Goal: Task Accomplishment & Management: Manage account settings

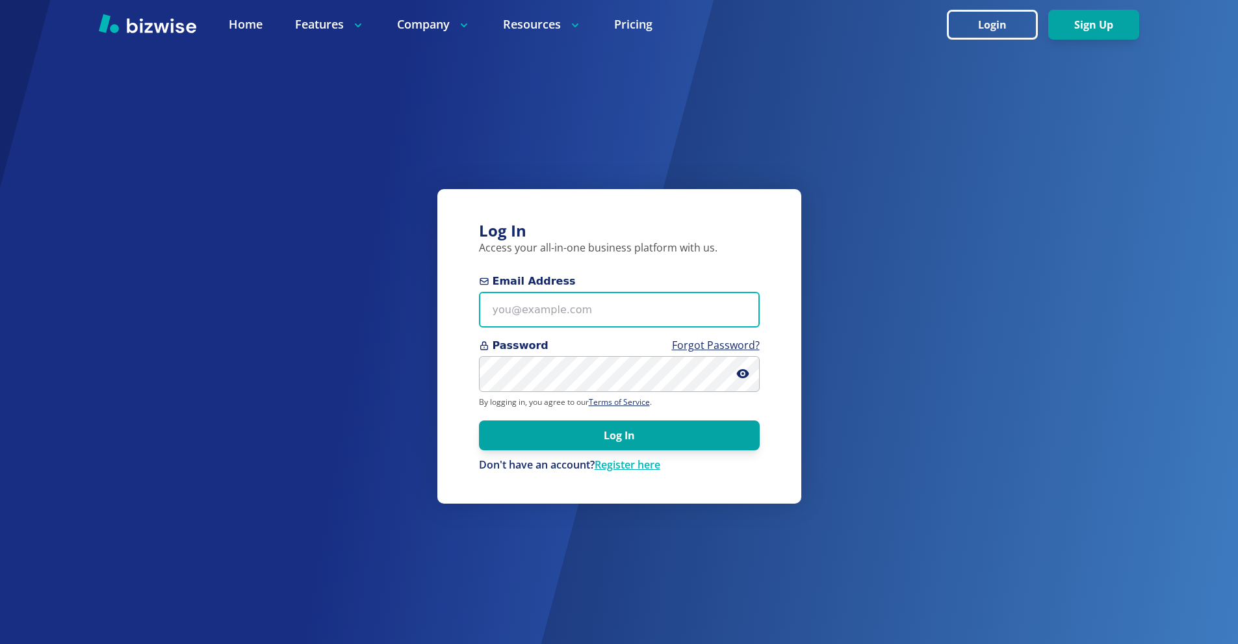
click at [603, 308] on input "Email Address" at bounding box center [619, 310] width 281 height 36
paste input "[EMAIL_ADDRESS][DOMAIN_NAME]"
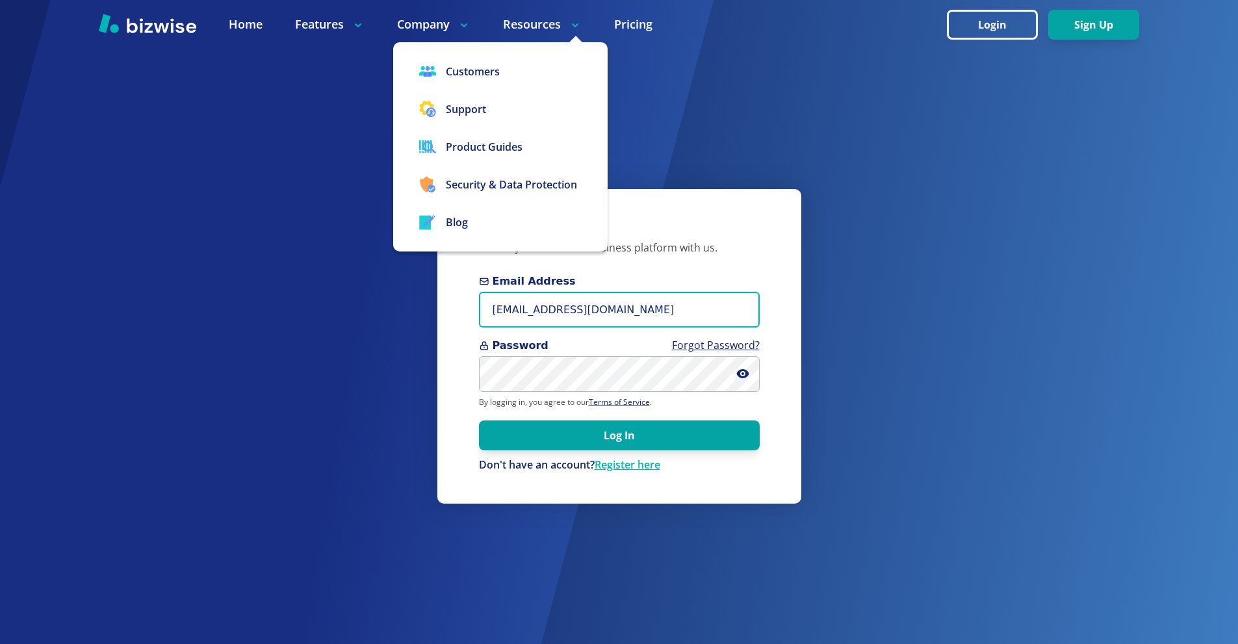
type input "[EMAIL_ADDRESS][DOMAIN_NAME]"
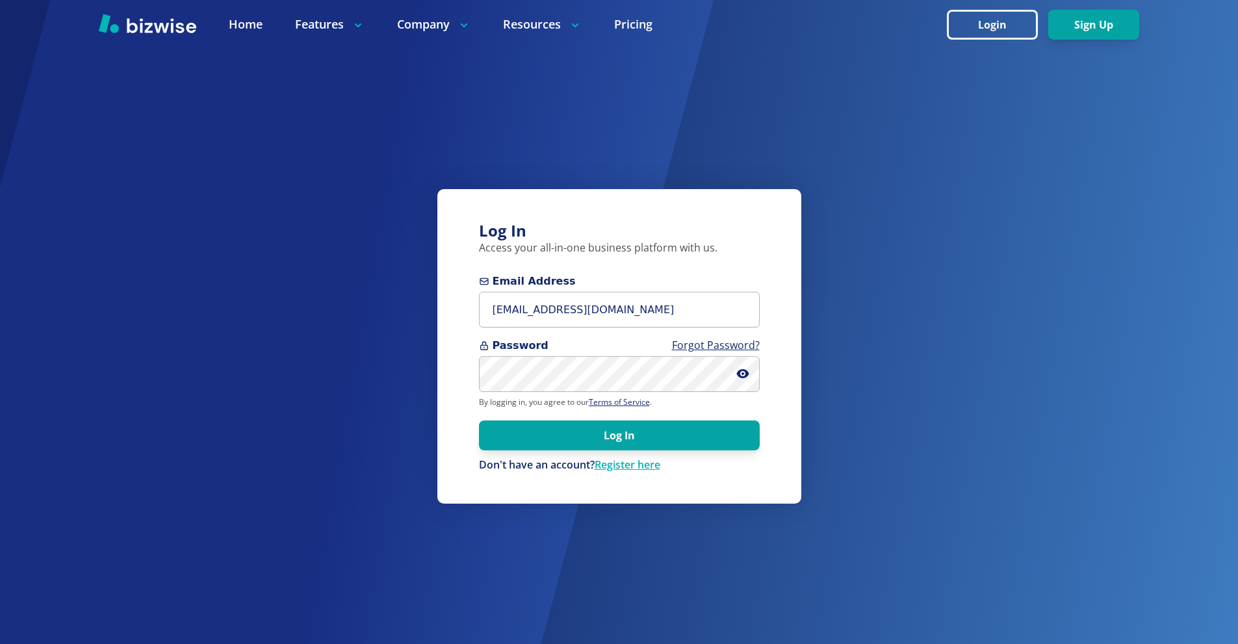
click at [606, 394] on form "Email Address pbturfclean@gmail.com Password Forgot Password? By logging in, yo…" at bounding box center [619, 373] width 281 height 199
click at [634, 434] on button "Log In" at bounding box center [619, 435] width 281 height 30
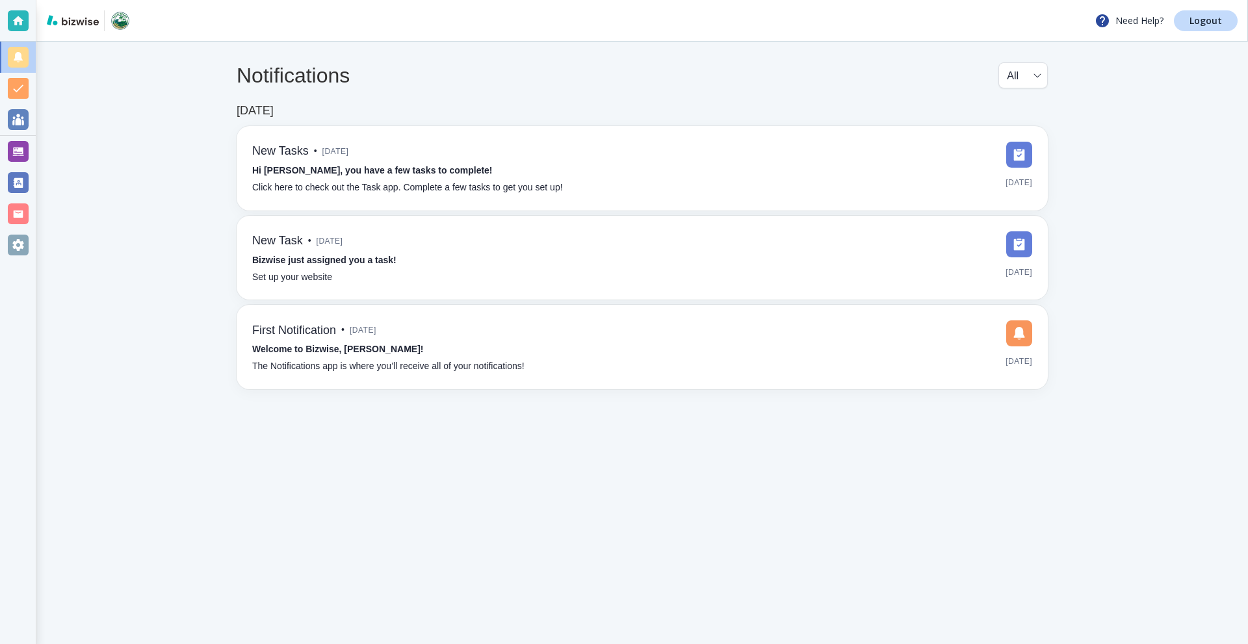
click at [31, 155] on div at bounding box center [18, 151] width 36 height 31
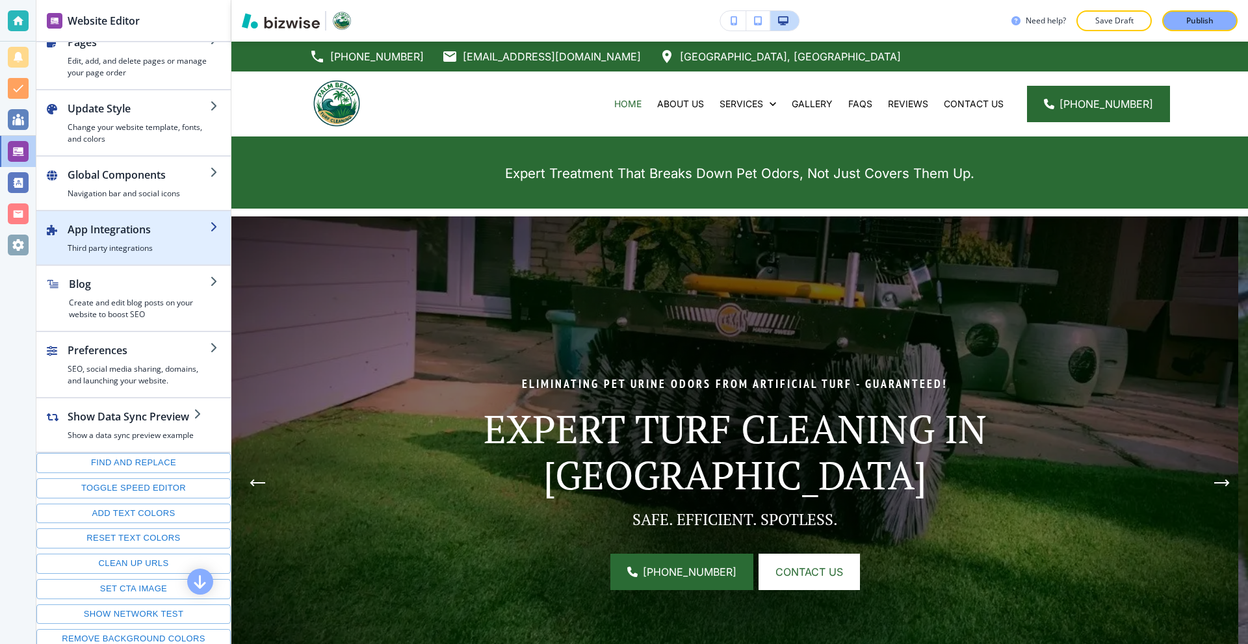
scroll to position [74, 0]
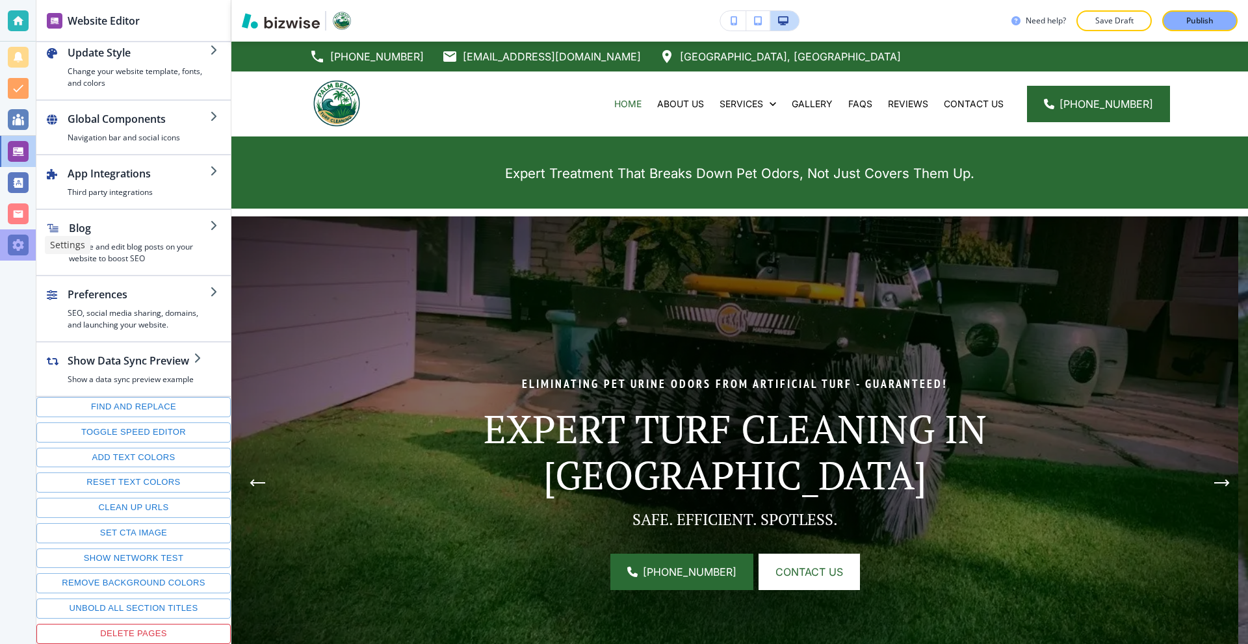
click at [10, 246] on div at bounding box center [18, 245] width 21 height 21
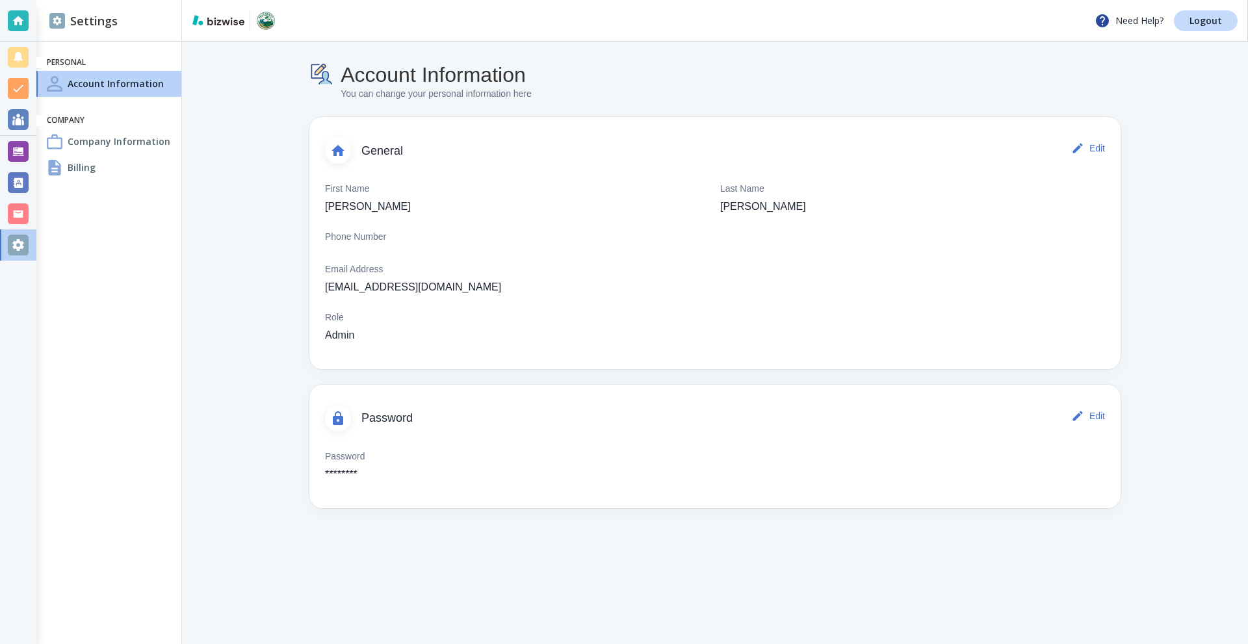
click at [112, 146] on h4 "Company Information" at bounding box center [119, 142] width 103 height 14
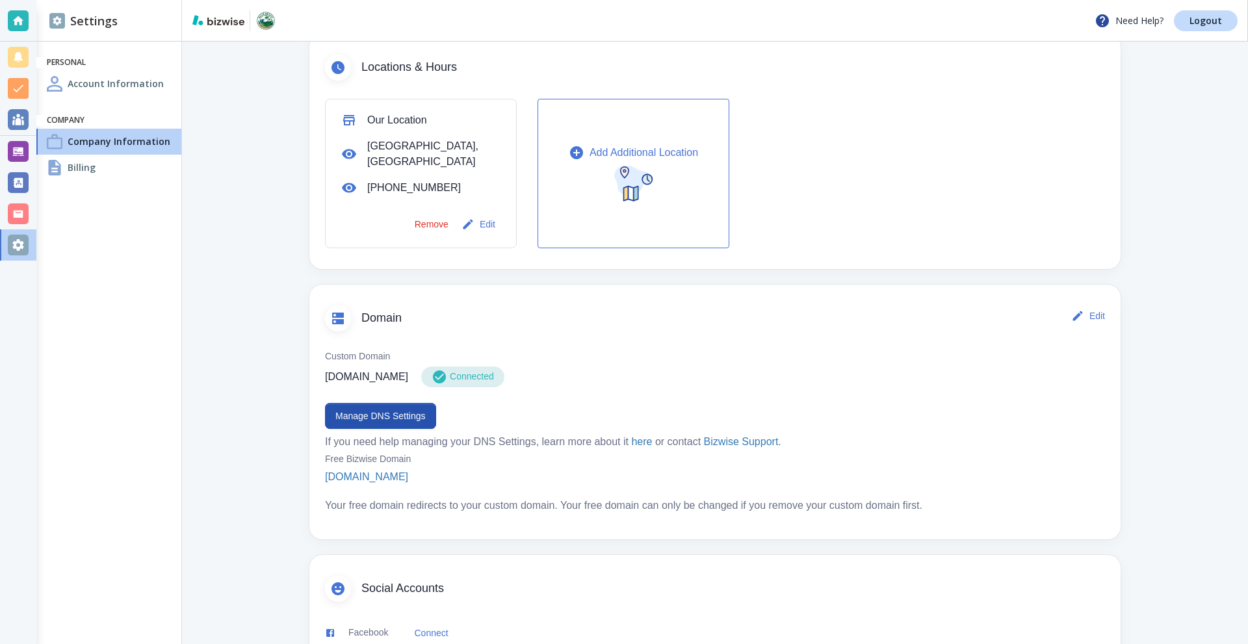
scroll to position [455, 0]
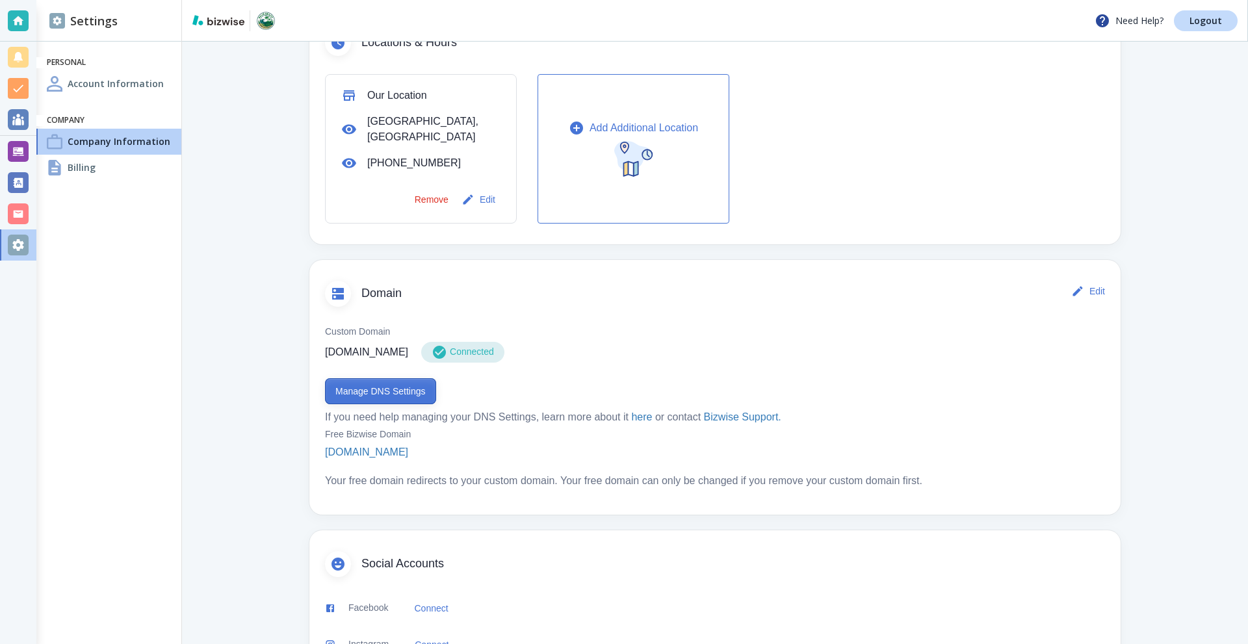
click at [385, 379] on button "Manage DNS Settings" at bounding box center [380, 391] width 111 height 26
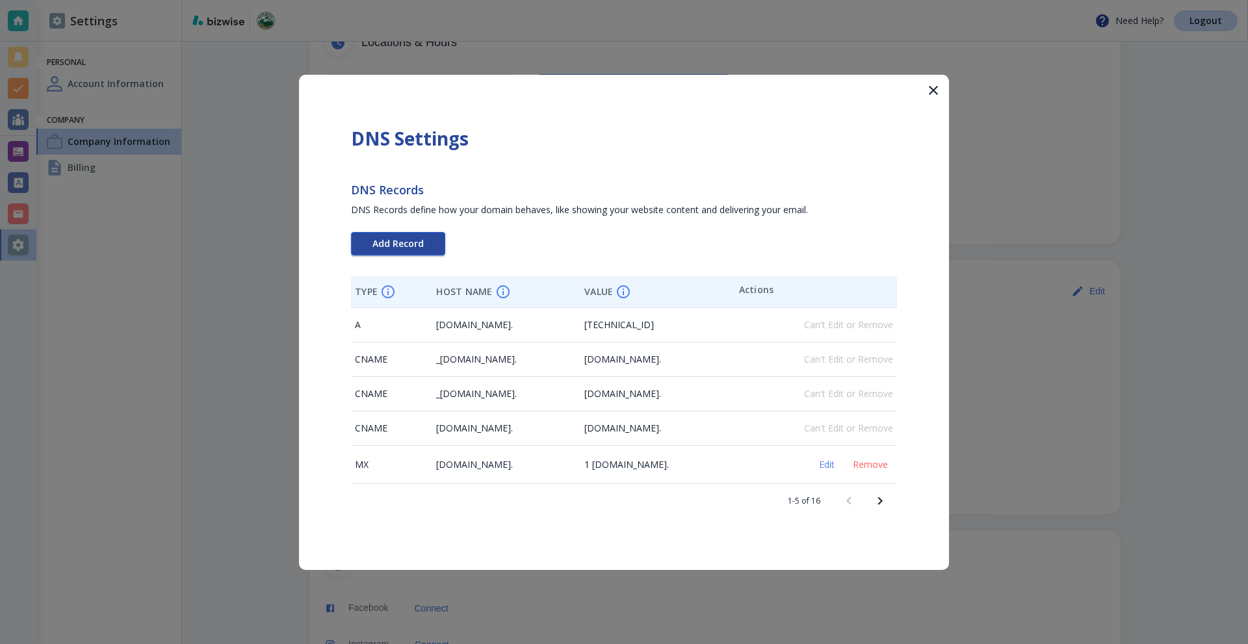
click at [378, 239] on span "Add Record" at bounding box center [397, 243] width 51 height 9
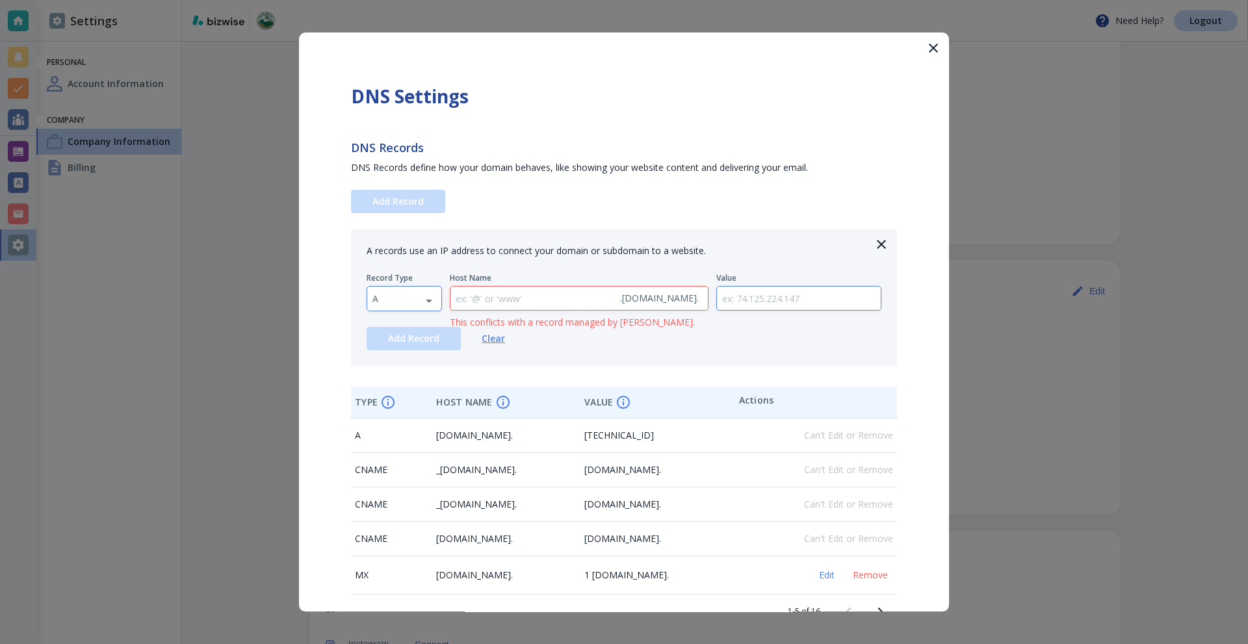
click at [389, 0] on body "Need Help? Logout Settings Personal Account Information Company Company Informa…" at bounding box center [624, 0] width 1248 height 0
click at [404, 376] on li "TXT" at bounding box center [404, 381] width 74 height 21
type input "TXT"
click at [524, 299] on input "text" at bounding box center [532, 299] width 164 height 24
type input "@"
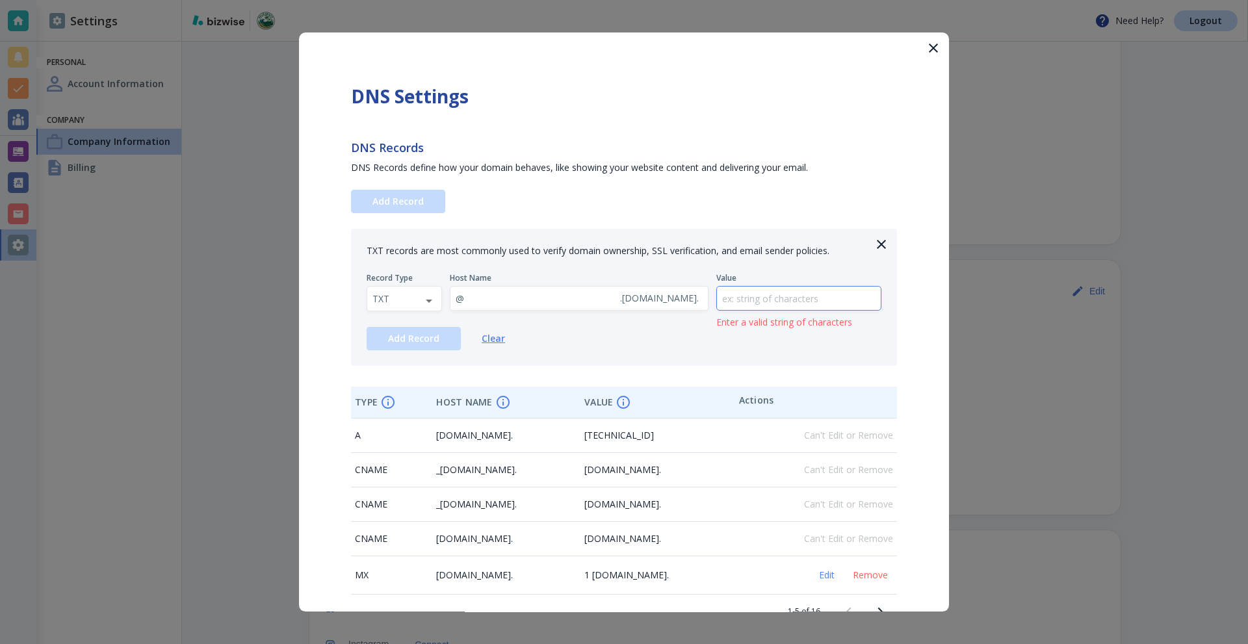
click at [783, 294] on input "text" at bounding box center [799, 299] width 164 height 24
type input "<"
type input "MS=ms69625912"
click at [407, 340] on span "Add Record" at bounding box center [413, 338] width 51 height 9
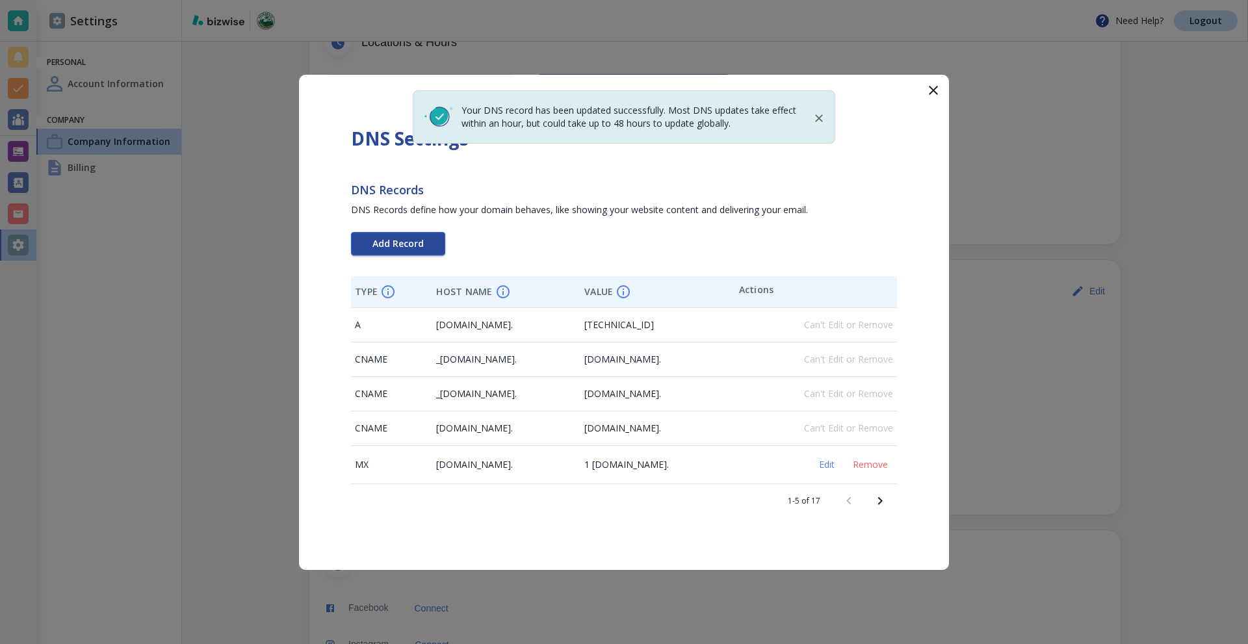
click at [388, 239] on span "Add Record" at bounding box center [397, 243] width 51 height 9
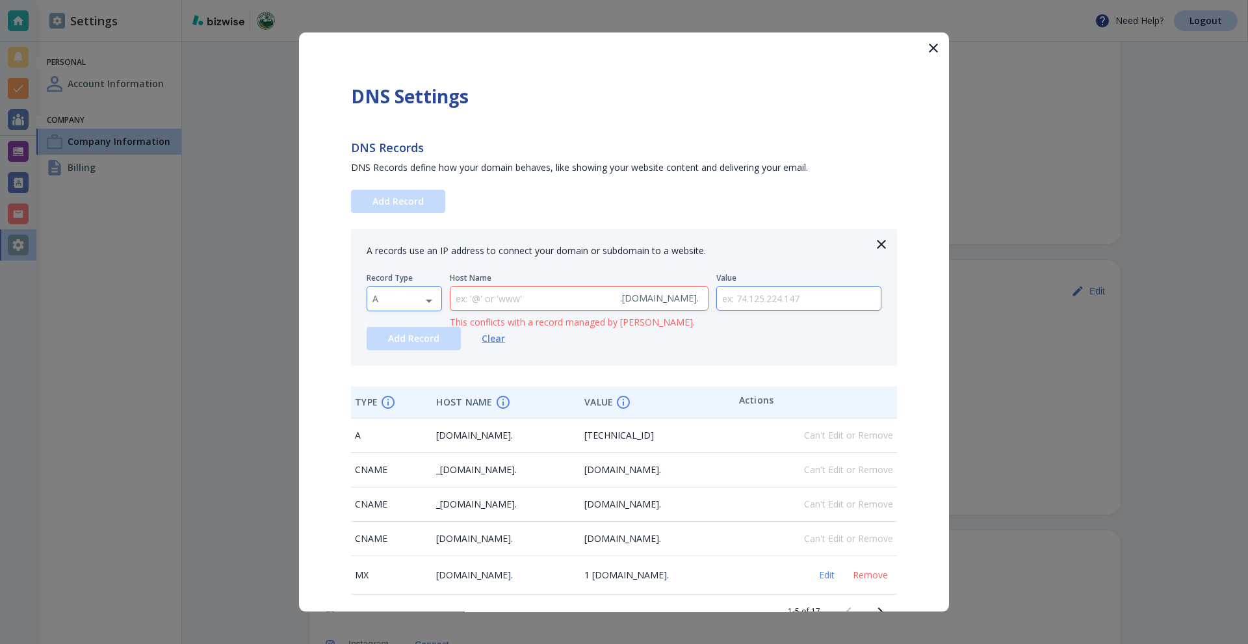
click at [402, 0] on body "Need Help? Logout Settings Personal Account Information Company Company Informa…" at bounding box center [624, 0] width 1248 height 0
click at [400, 362] on li "MX" at bounding box center [404, 360] width 74 height 21
type input "MX"
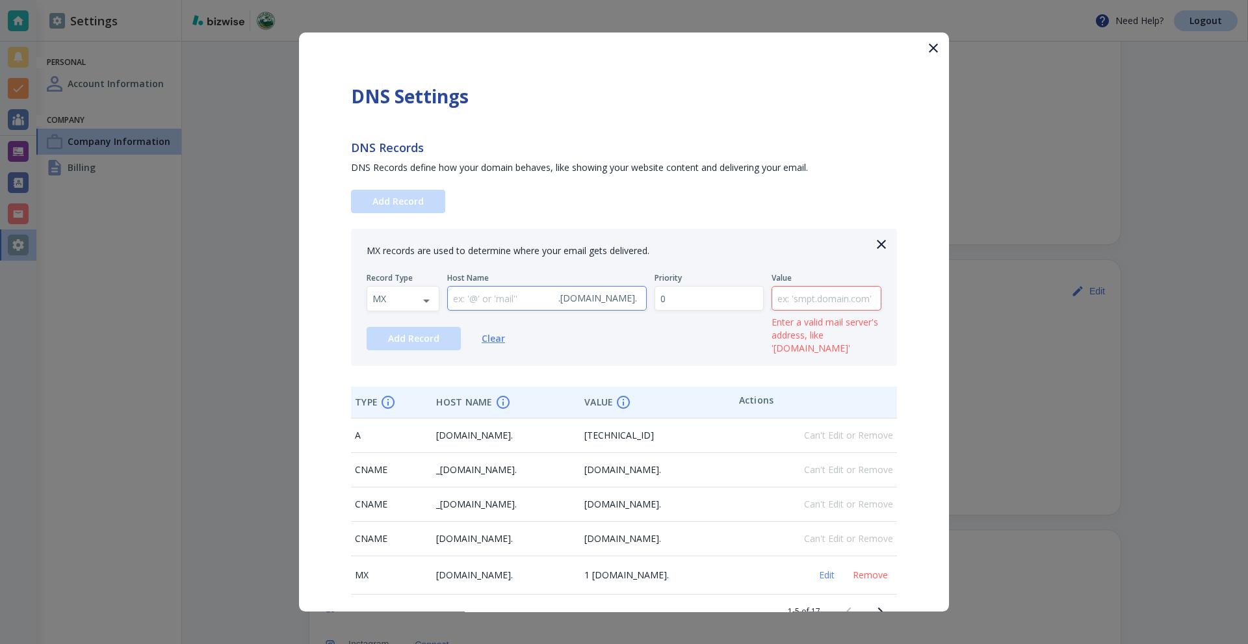
click at [493, 296] on input "text" at bounding box center [500, 299] width 105 height 24
paste input "@"
type input "@"
click at [808, 296] on input "text" at bounding box center [826, 299] width 109 height 24
paste input "palmbeachturfcleaning-com.mail.protection.outlook.com"
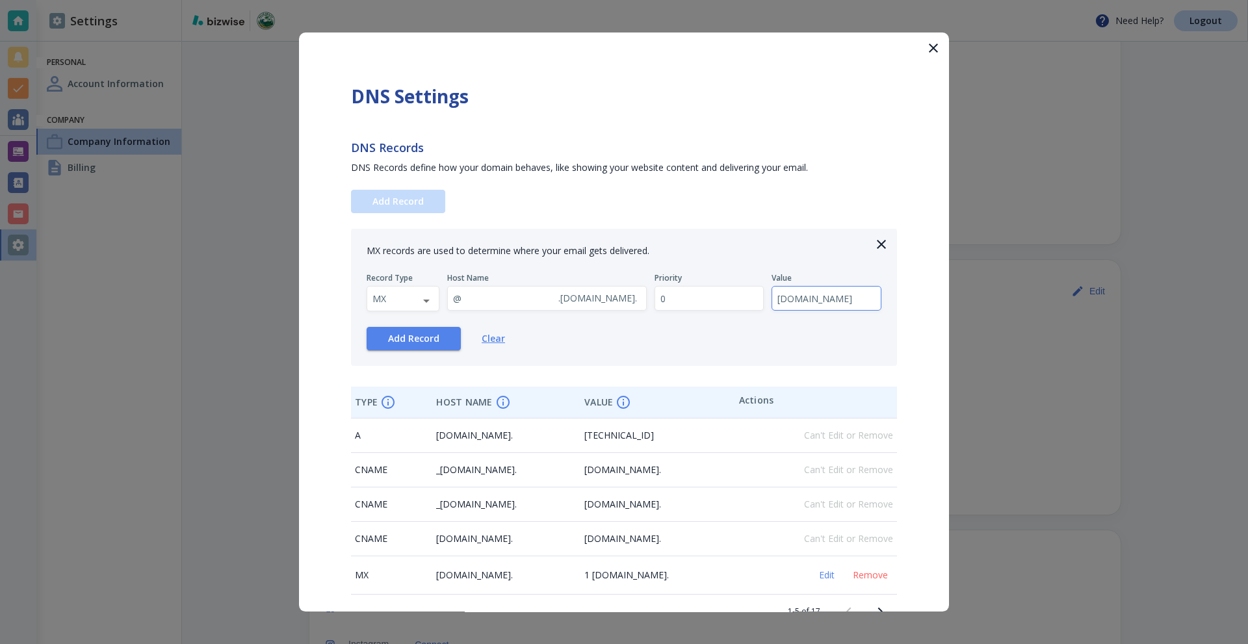
scroll to position [0, 153]
type input "palmbeachturfcleaning-com.mail.protection.outlook.com"
drag, startPoint x: 413, startPoint y: 338, endPoint x: 627, endPoint y: 342, distance: 213.8
click at [627, 342] on div "Add Record Clear" at bounding box center [623, 338] width 515 height 23
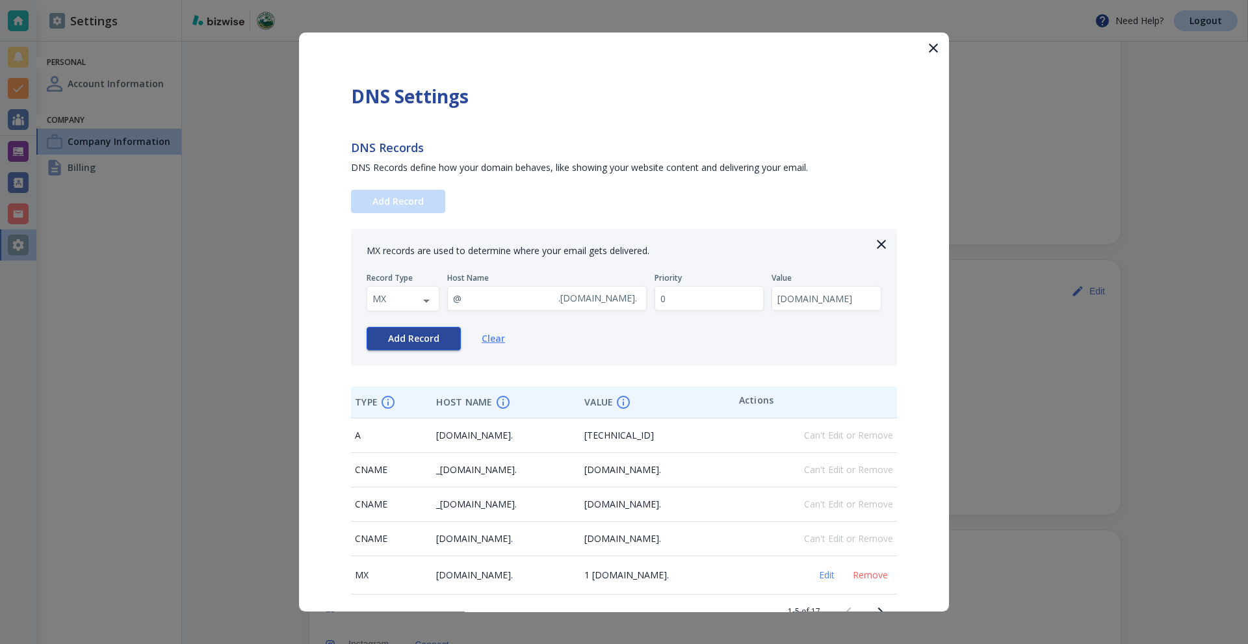
click at [413, 334] on span "Add Record" at bounding box center [413, 338] width 51 height 9
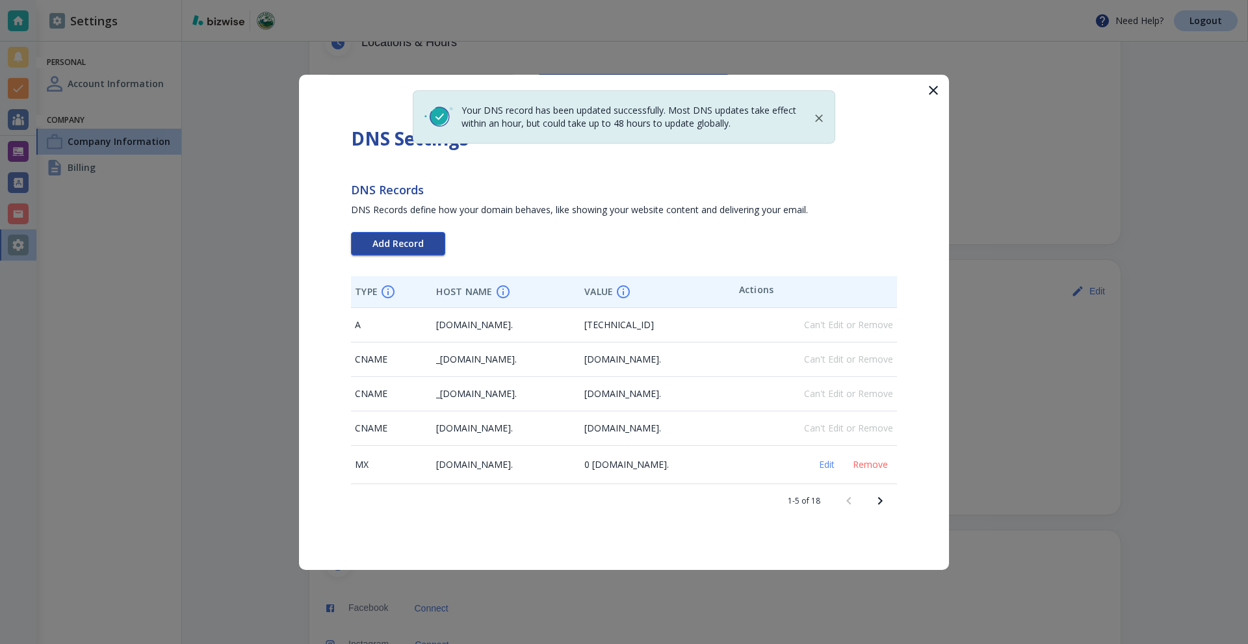
click at [405, 243] on span "Add Record" at bounding box center [397, 243] width 51 height 9
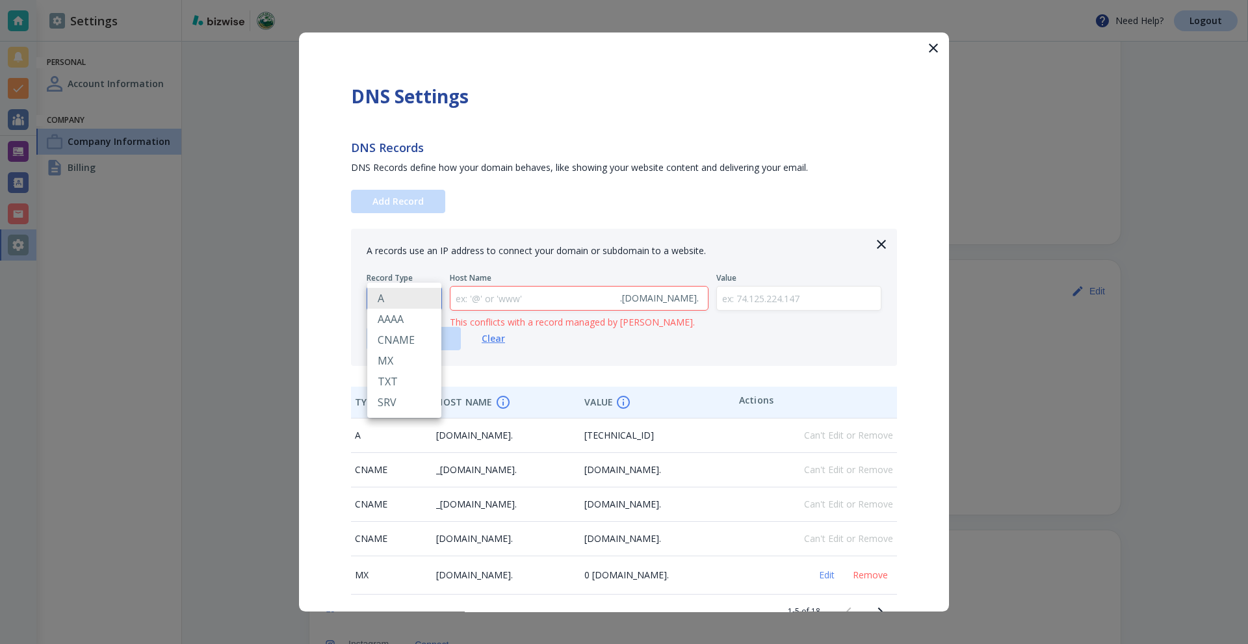
click at [408, 0] on body "Need Help? Logout Settings Personal Account Information Company Company Informa…" at bounding box center [624, 0] width 1248 height 0
click at [398, 378] on li "TXT" at bounding box center [404, 381] width 74 height 21
type input "TXT"
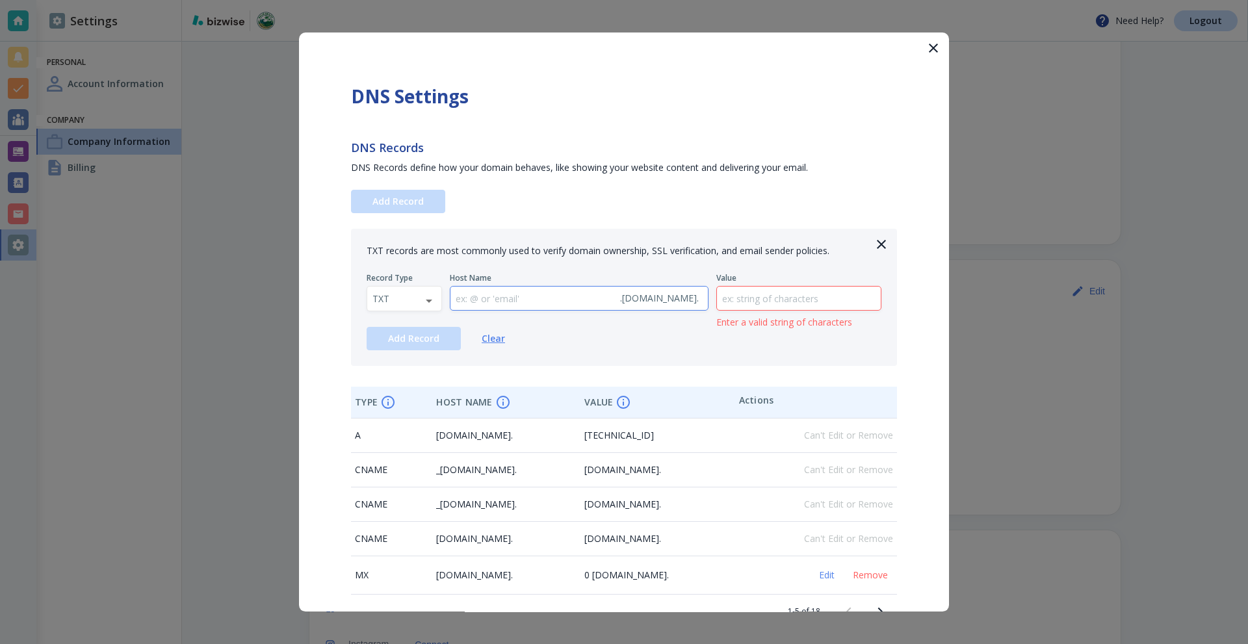
click at [517, 288] on input "text" at bounding box center [532, 299] width 164 height 24
type input "@"
drag, startPoint x: 776, startPoint y: 301, endPoint x: 763, endPoint y: 305, distance: 14.0
click at [775, 301] on input "text" at bounding box center [799, 299] width 164 height 24
paste input "v=spf1 include:spf.protection.outlook.com -all"
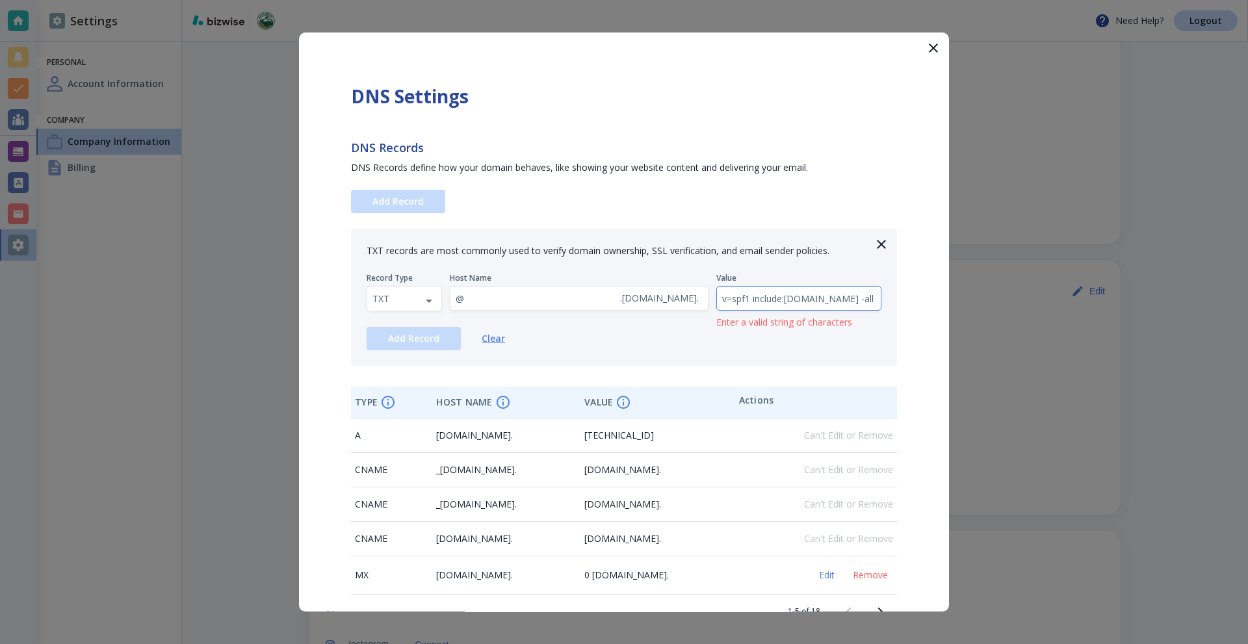
scroll to position [0, 66]
type input "v=spf1 include:spf.protection.outlook.com -all"
click at [372, 340] on button "Add Record" at bounding box center [413, 338] width 94 height 23
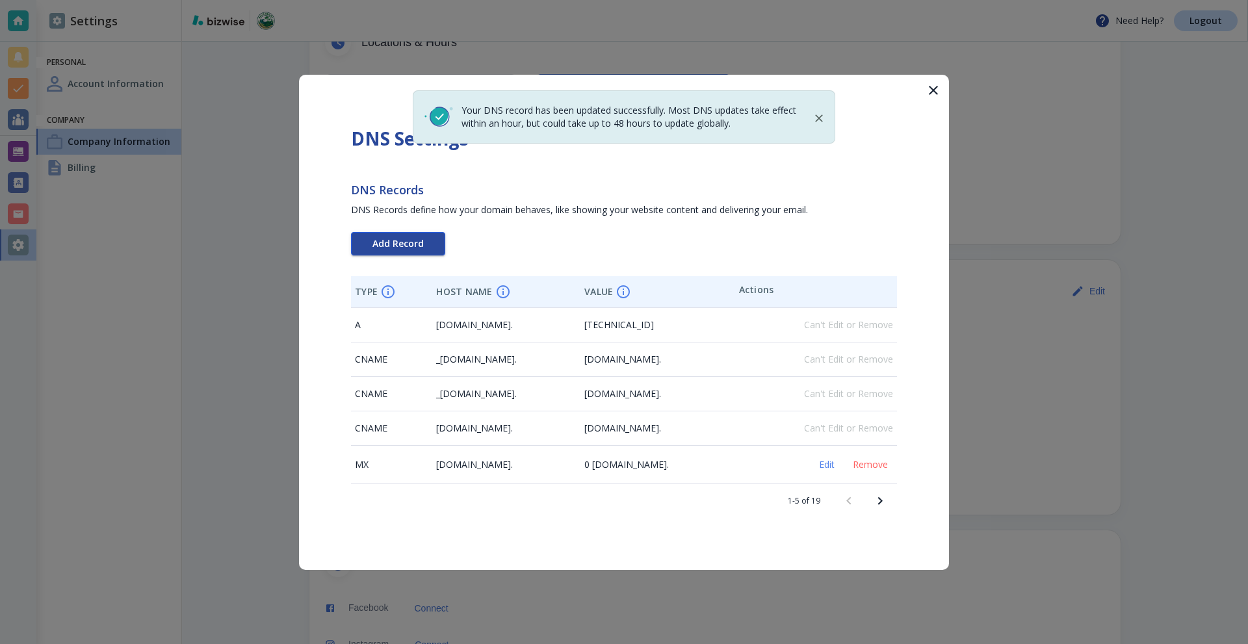
click at [416, 232] on button "Add Record" at bounding box center [398, 243] width 94 height 23
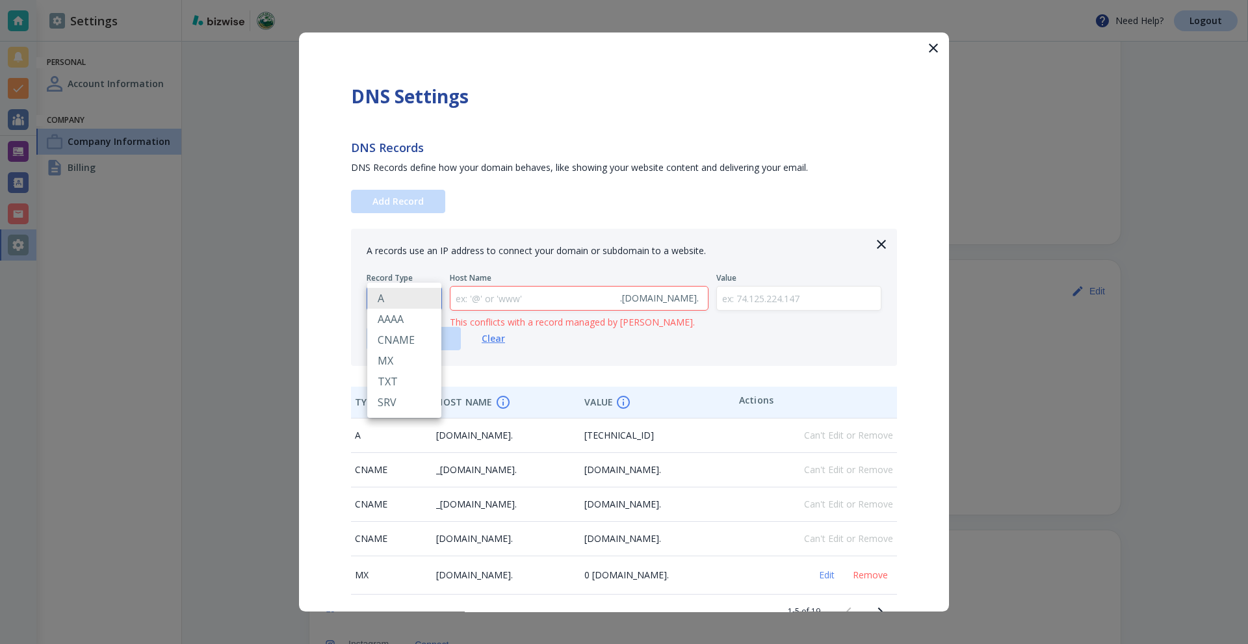
click at [411, 0] on body "Need Help? Logout Settings Personal Account Information Company Company Informa…" at bounding box center [624, 0] width 1248 height 0
click at [402, 339] on li "CNAME" at bounding box center [404, 339] width 74 height 21
type input "CNAME"
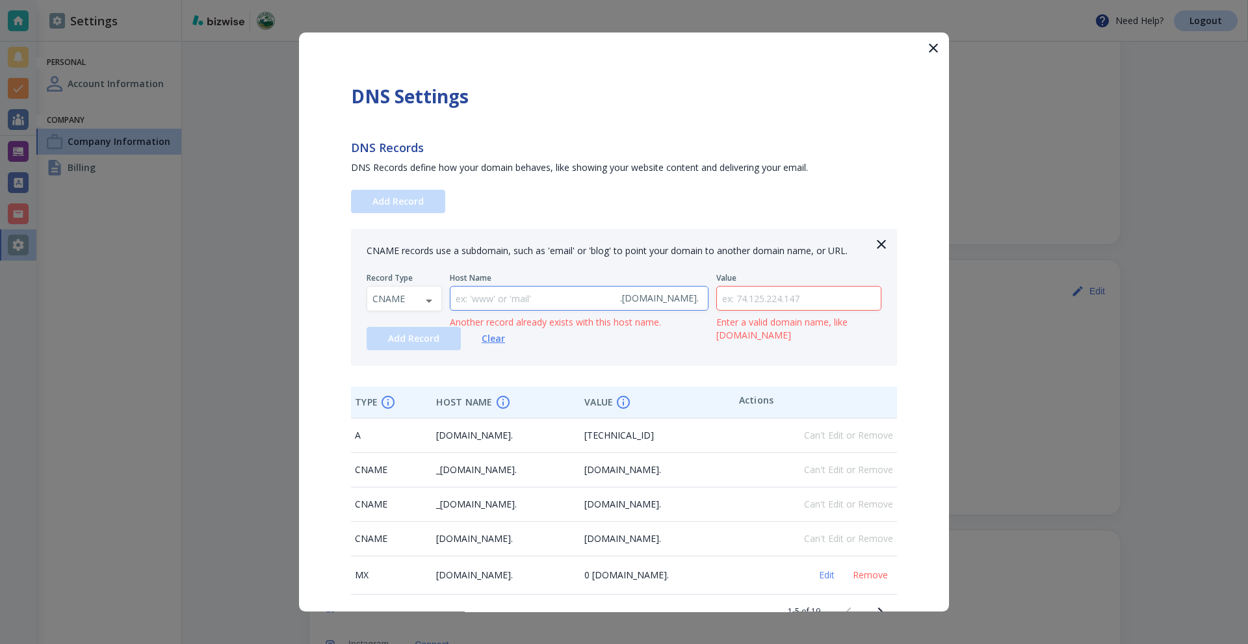
click at [516, 306] on input "text" at bounding box center [532, 299] width 164 height 24
paste input "Autodiscover"
type input "Autodiscover"
click at [798, 298] on input "text" at bounding box center [799, 299] width 164 height 24
paste input "autodiscover.outlook.com"
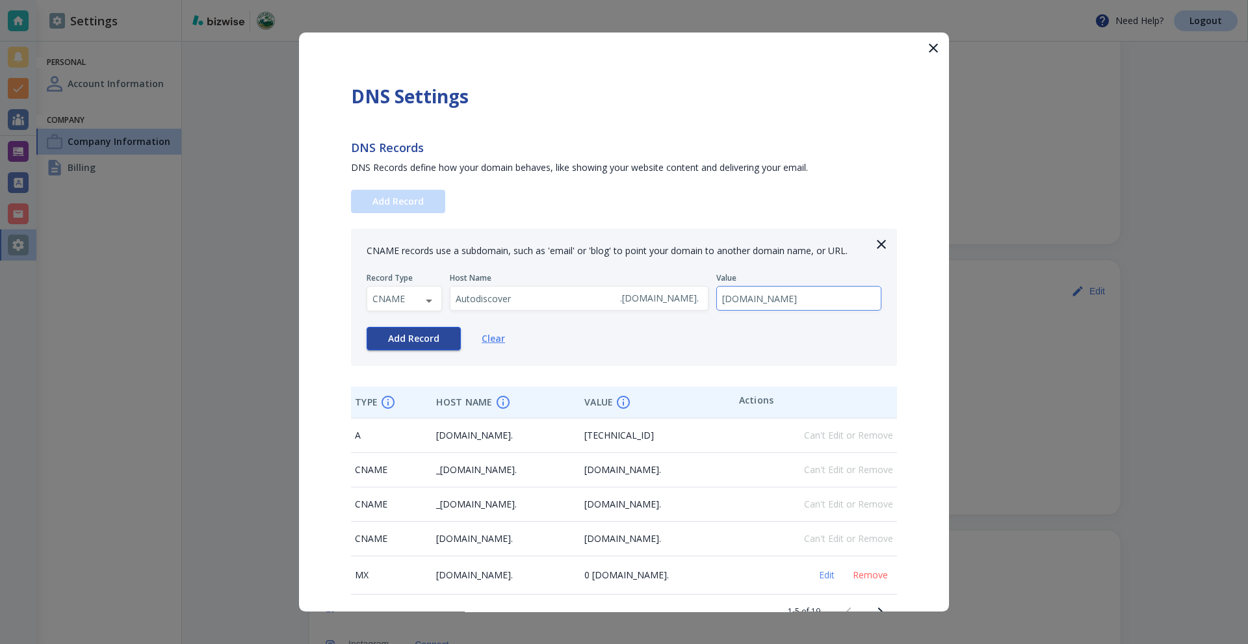
type input "autodiscover.outlook.com"
click at [405, 340] on span "Add Record" at bounding box center [413, 338] width 51 height 9
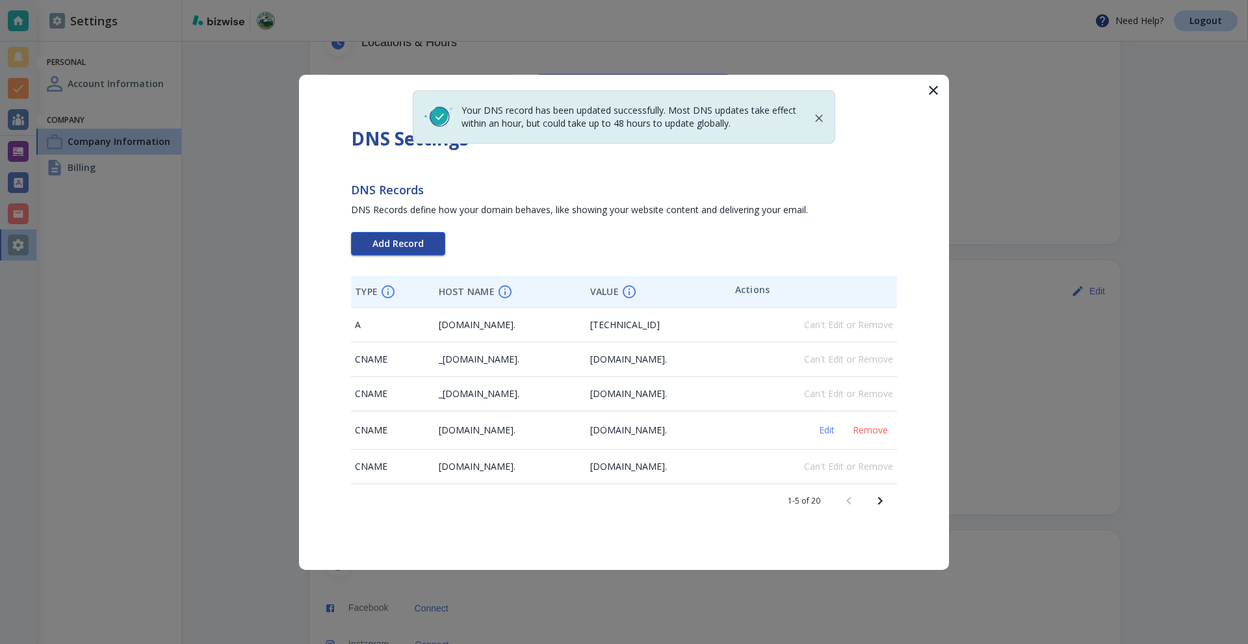
click at [412, 239] on span "Add Record" at bounding box center [397, 243] width 51 height 9
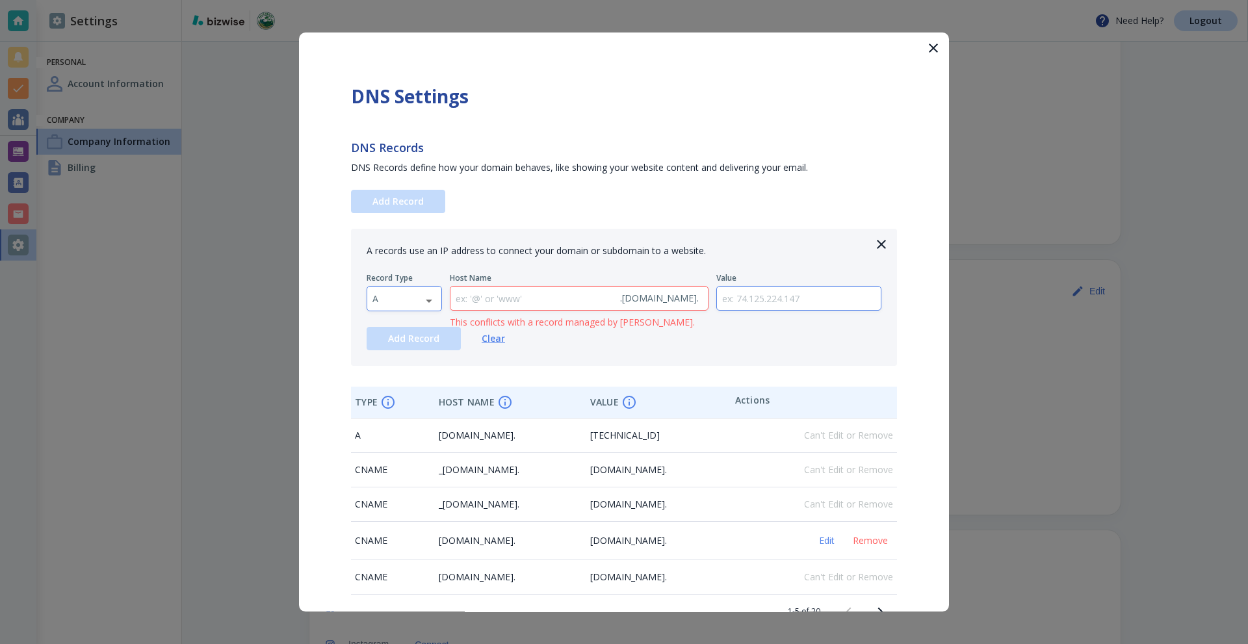
click at [402, 0] on body "Need Help? Logout Settings Personal Account Information Company Company Informa…" at bounding box center [624, 0] width 1248 height 0
click at [407, 343] on li "CNAME" at bounding box center [404, 339] width 74 height 21
type input "CNAME"
click at [537, 292] on input "text" at bounding box center [532, 299] width 164 height 24
paste input "enterpriseregistration"
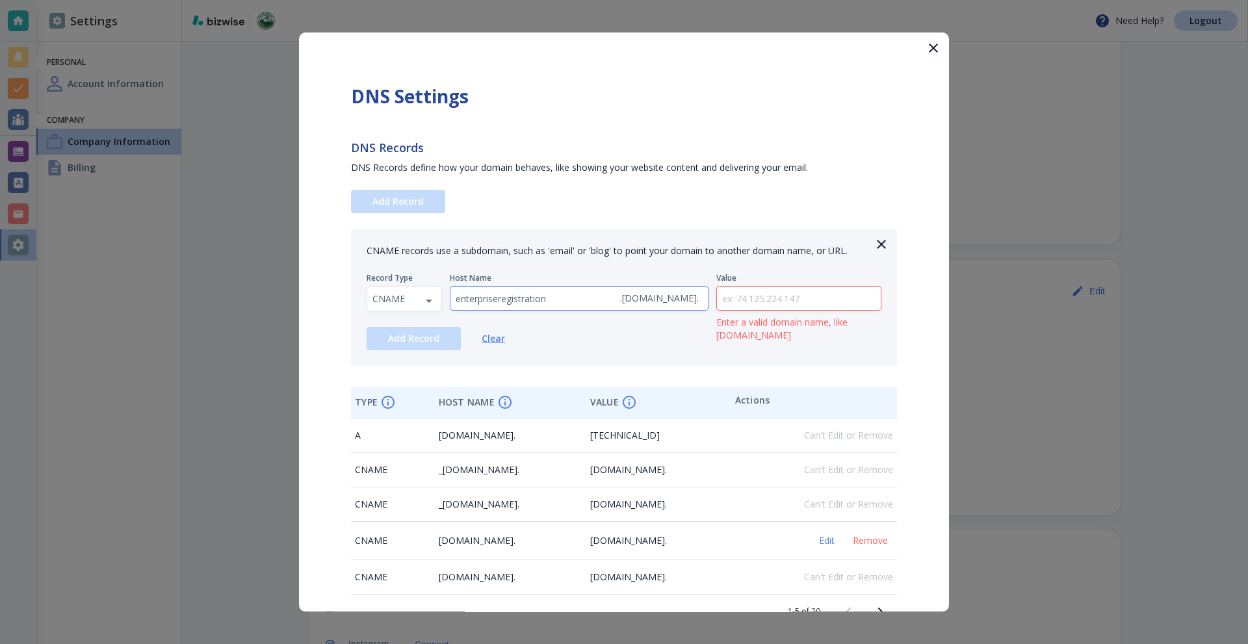
type input "enterpriseregistration"
click at [760, 298] on input "text" at bounding box center [799, 299] width 164 height 24
paste input "enterpriseregistration.windows.net"
type input "enterpriseregistration.windows.net"
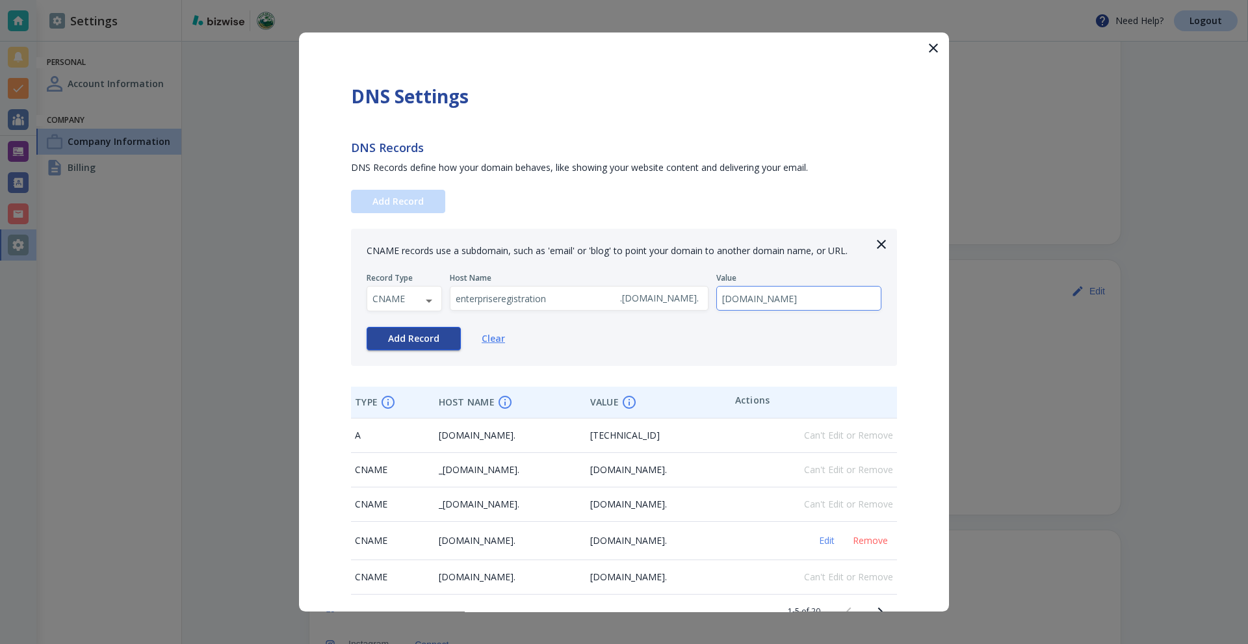
scroll to position [0, 0]
click at [419, 340] on span "Add Record" at bounding box center [413, 338] width 51 height 9
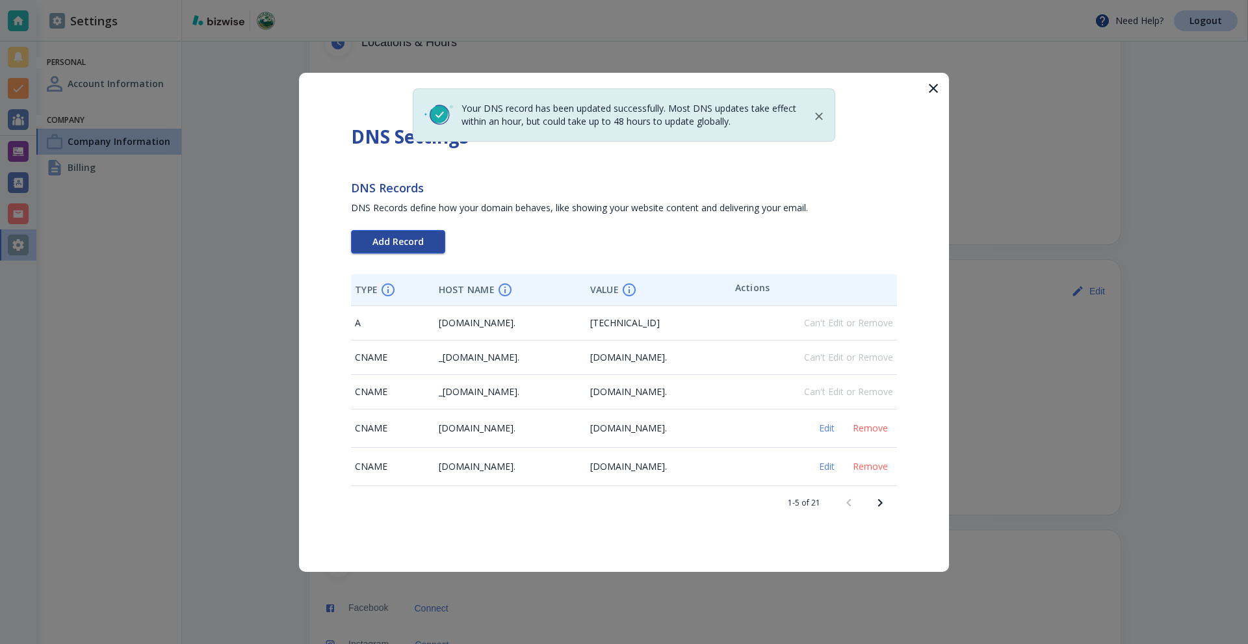
click at [405, 243] on span "Add Record" at bounding box center [397, 241] width 51 height 9
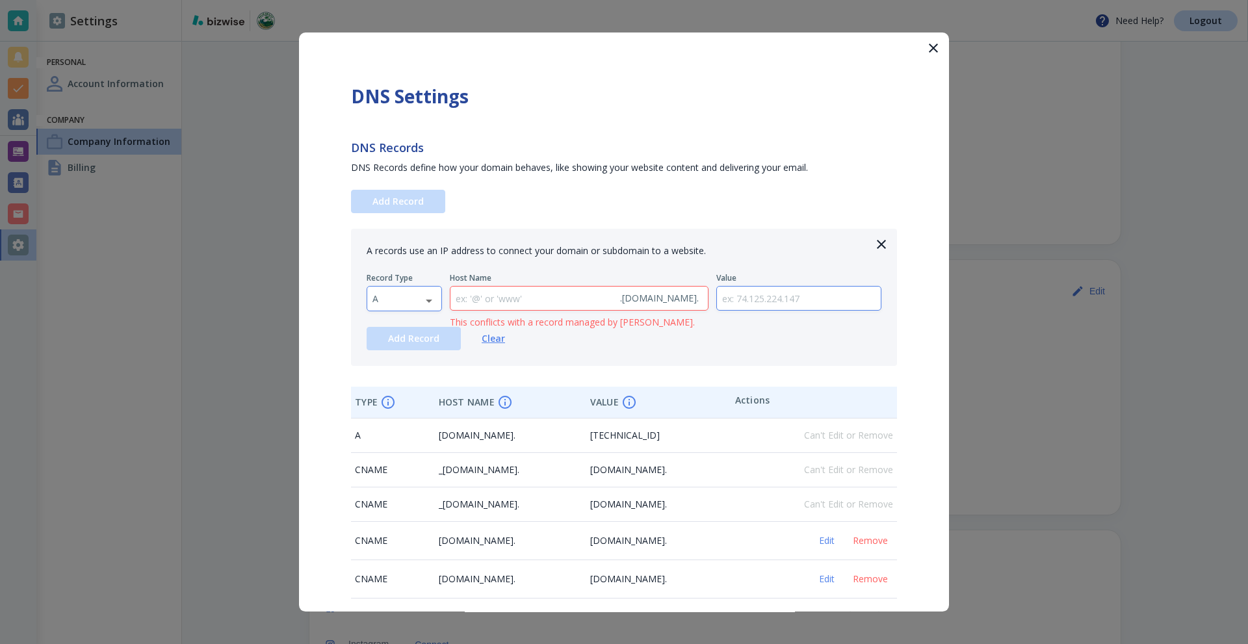
click at [420, 0] on body "Need Help? Logout Settings Personal Account Information Company Company Informa…" at bounding box center [624, 0] width 1248 height 0
click at [410, 340] on li "CNAME" at bounding box center [404, 339] width 74 height 21
type input "CNAME"
click at [501, 299] on input "text" at bounding box center [532, 299] width 164 height 24
paste input "enterpriseenrollment"
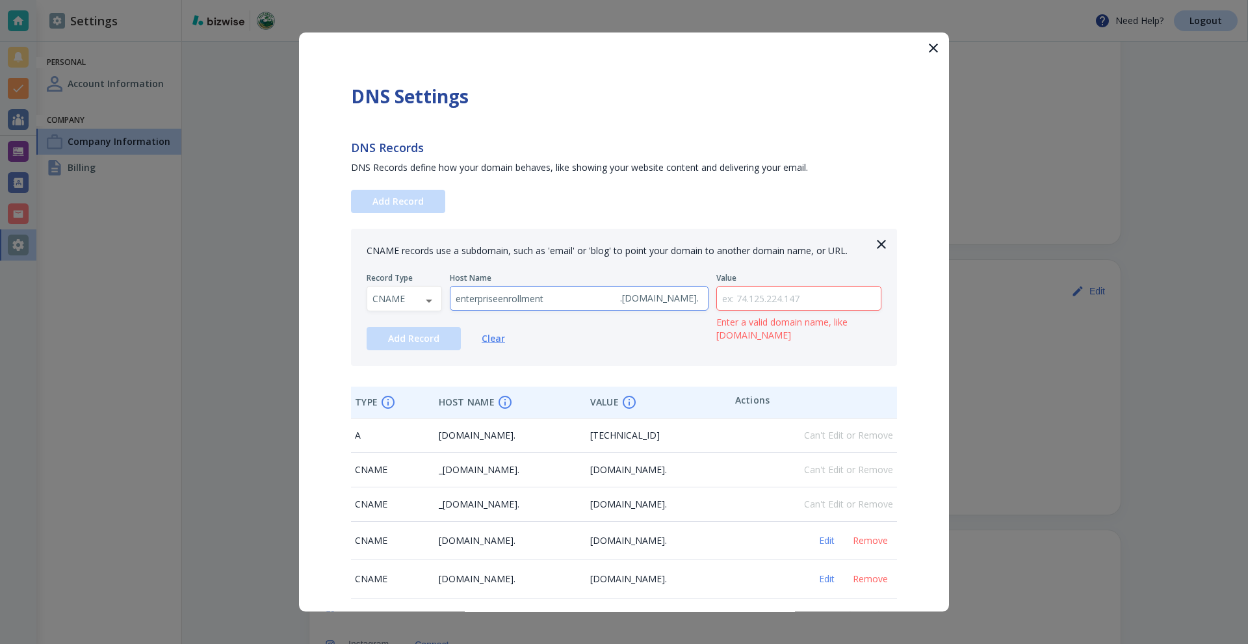
type input "enterpriseenrollment"
click at [799, 294] on input "text" at bounding box center [799, 299] width 164 height 24
paste input "enterpriseenrollment-s.manage.microsoft.com"
drag, startPoint x: 721, startPoint y: 300, endPoint x: 652, endPoint y: 298, distance: 69.6
click at [652, 298] on div "Record Type CNAME CNAME ​ Host Name enterpriseenrollment . palmbeachturfcleanin…" at bounding box center [623, 292] width 515 height 38
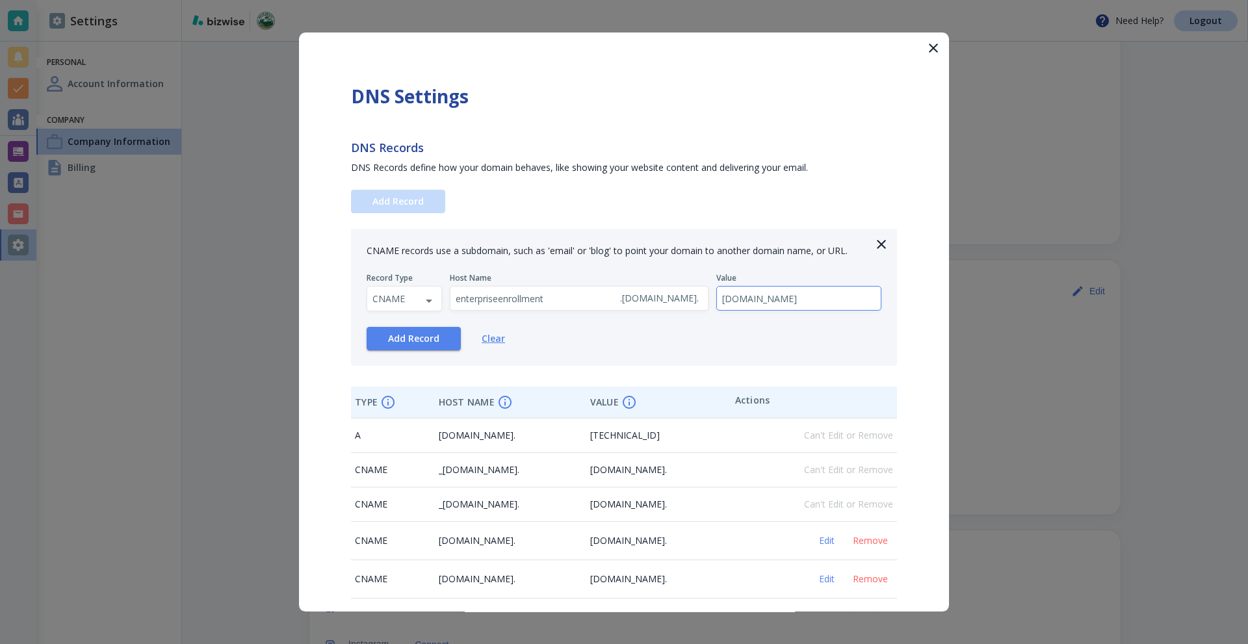
click at [745, 300] on input "enterpriseenrollment-s.manage.microsoft.com" at bounding box center [799, 299] width 164 height 24
click at [742, 302] on input "enterpriseenrollment-s.manage.microsoft.com" at bounding box center [799, 299] width 164 height 24
type input "enterpriseenrollment-s.manage.microsoft.com"
click at [430, 340] on span "Add Record" at bounding box center [413, 338] width 51 height 9
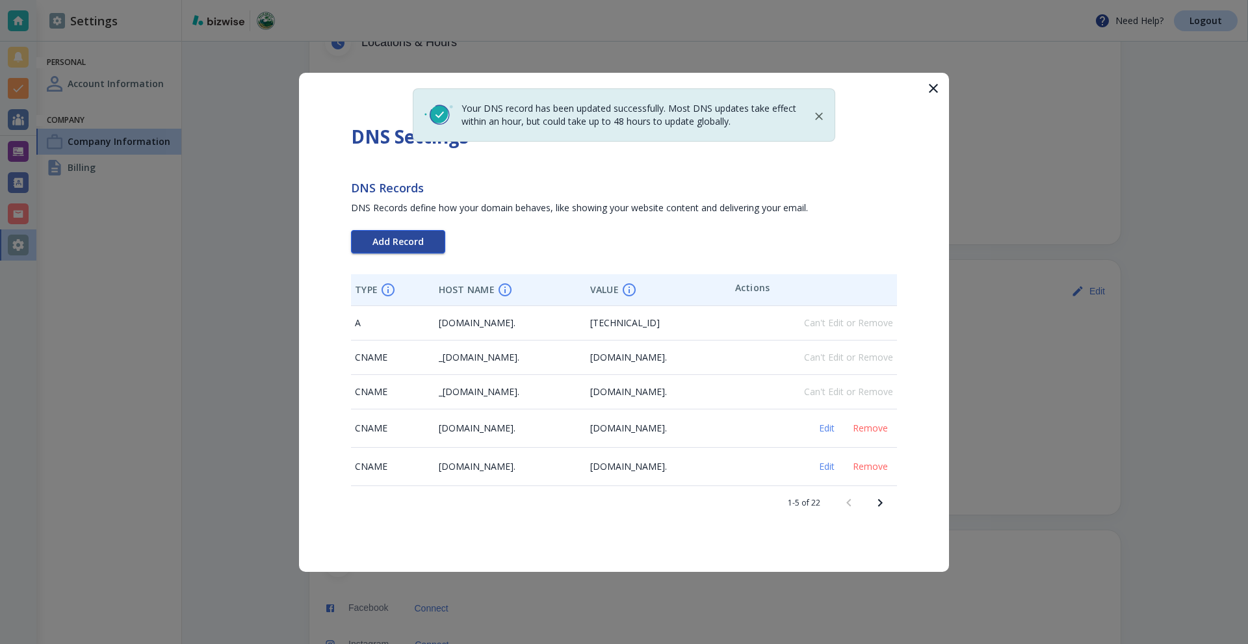
click at [392, 253] on button "Add Record" at bounding box center [398, 241] width 94 height 23
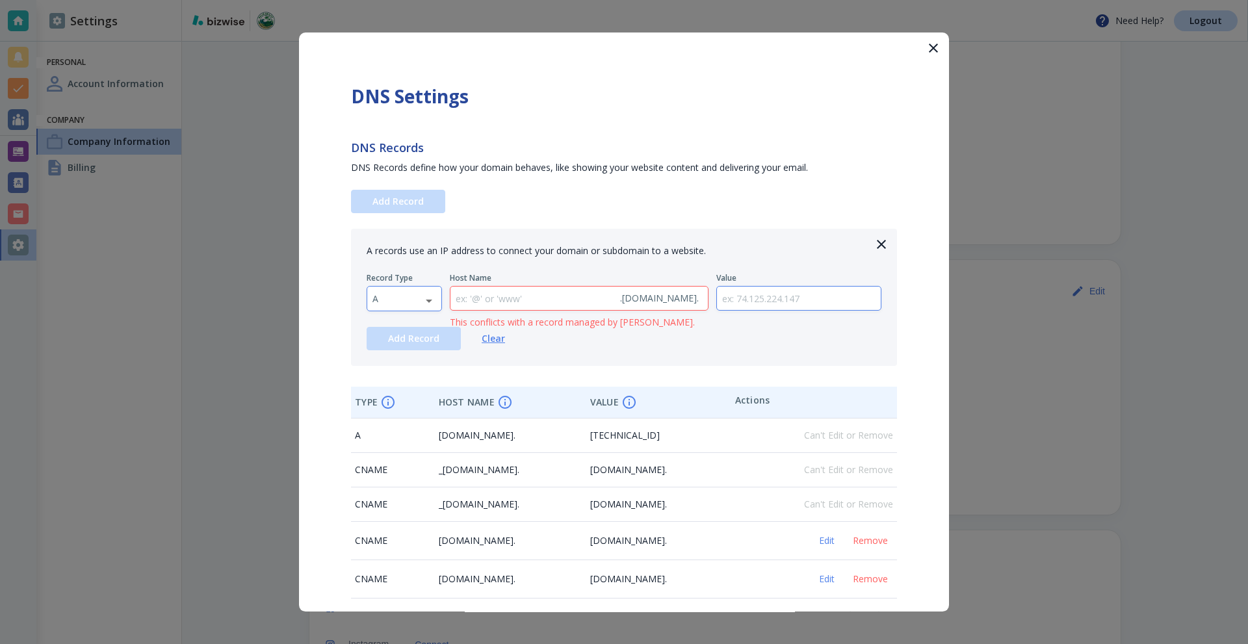
click at [400, 0] on body "Need Help? Logout Settings Personal Account Information Company Company Informa…" at bounding box center [624, 0] width 1248 height 0
click at [404, 340] on li "CNAME" at bounding box center [404, 339] width 74 height 21
type input "CNAME"
click at [513, 300] on input "text" at bounding box center [532, 299] width 164 height 24
paste input "selector1._domainkey"
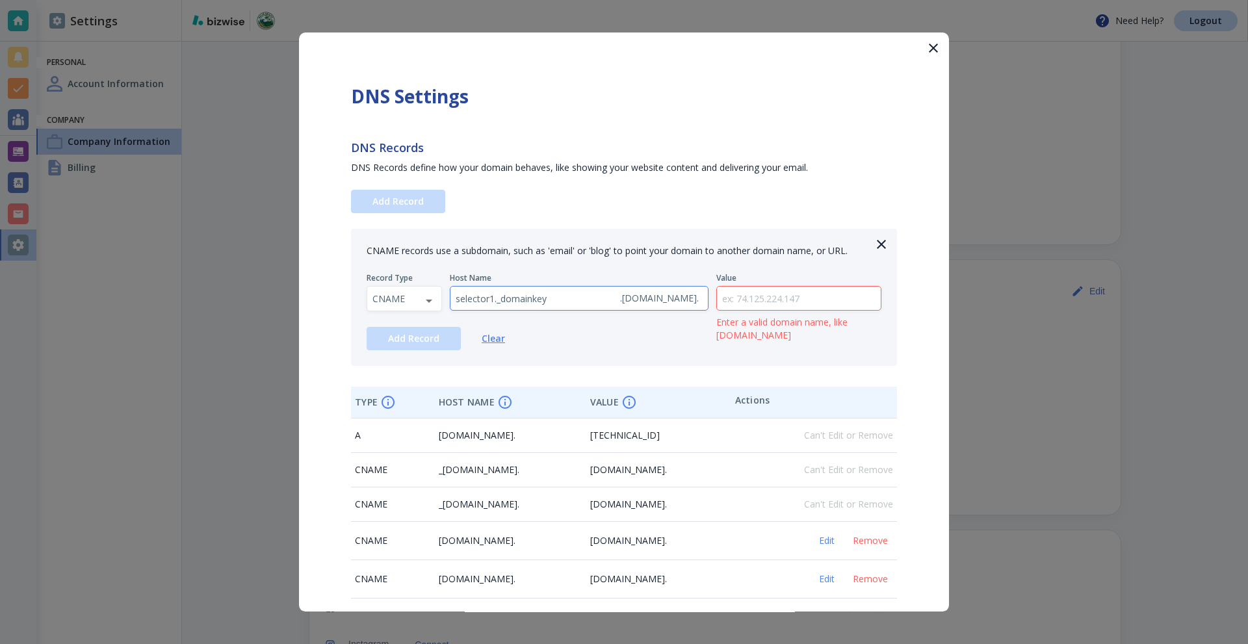
type input "selector1._domainkey"
click at [780, 296] on input "text" at bounding box center [799, 299] width 164 height 24
paste input "selector1-palmbeachturfcleaning-com._domainkey.palmbeachturfcleaning.w-v1.dkim.…"
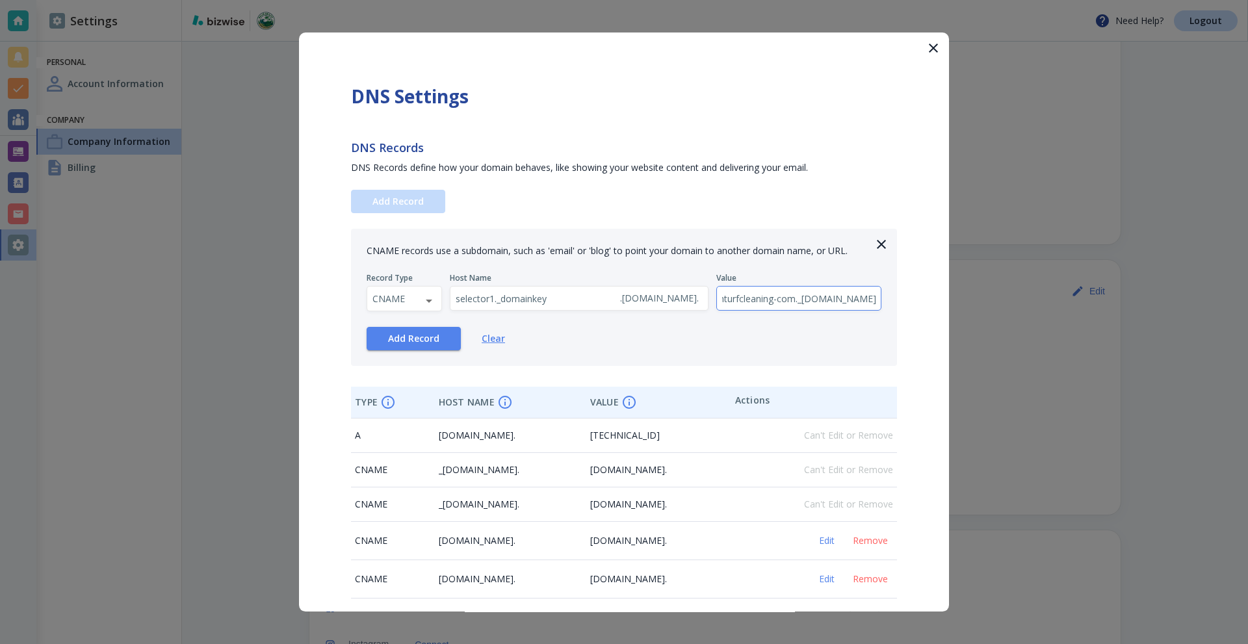
type input "selector1-palmbeachturfcleaning-com._domainkey.palmbeachturfcleaning.w-v1.dkim.…"
click at [407, 334] on span "Add Record" at bounding box center [413, 338] width 51 height 9
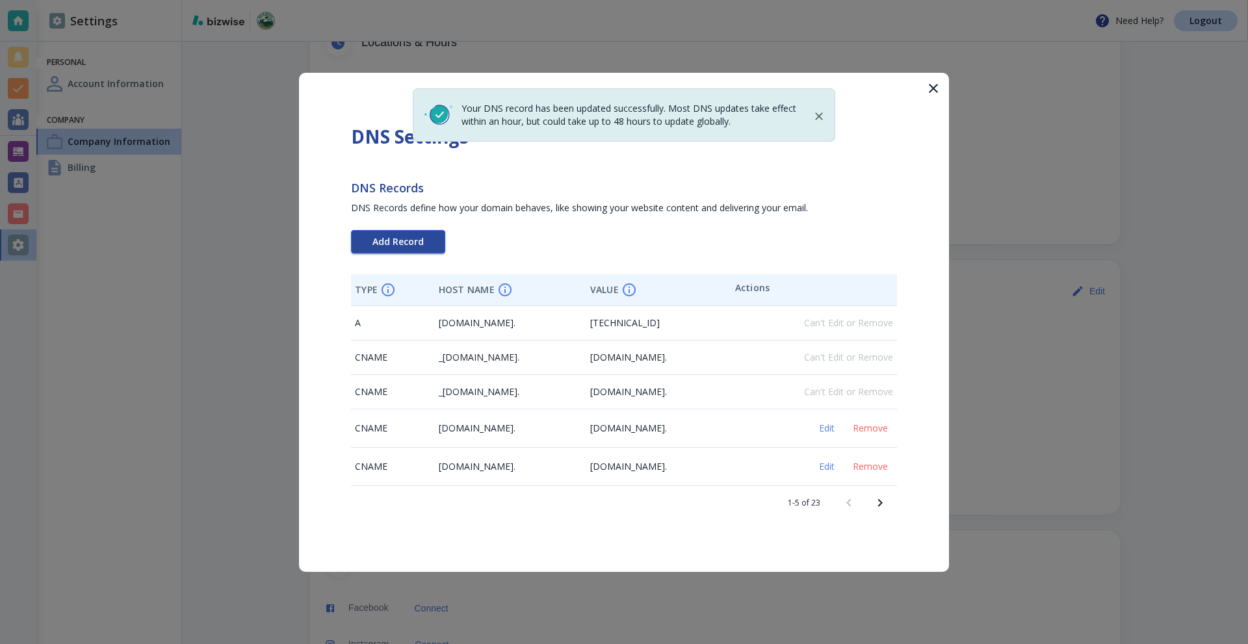
click at [424, 238] on button "Add Record" at bounding box center [398, 241] width 94 height 23
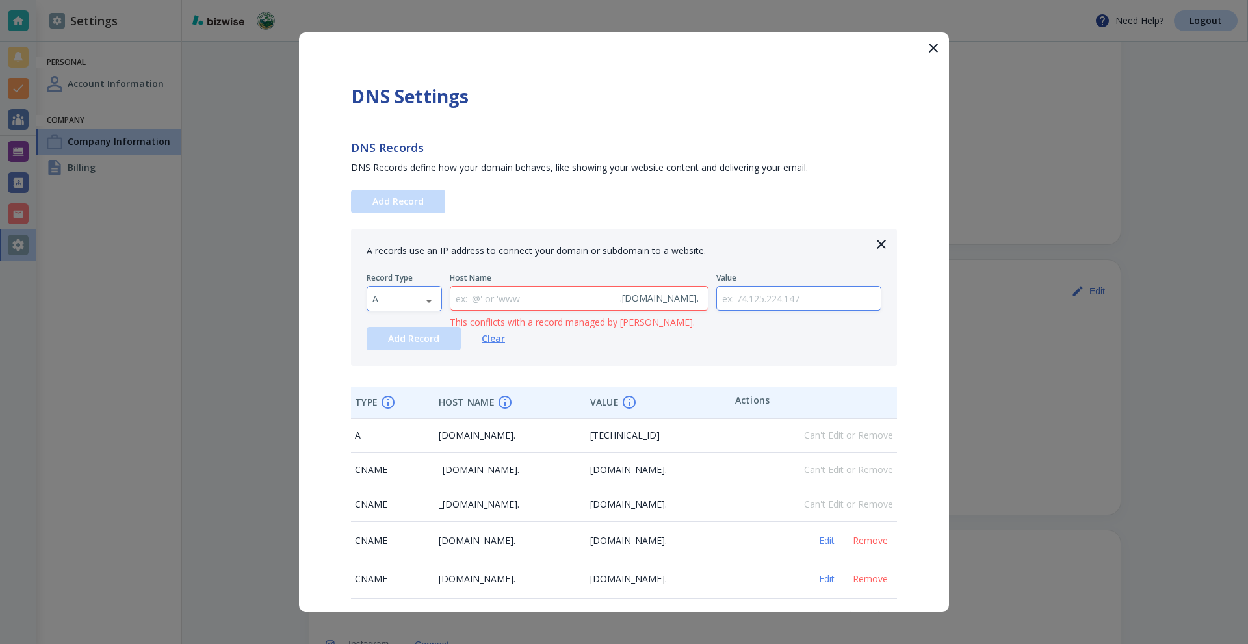
drag, startPoint x: 413, startPoint y: 313, endPoint x: 409, endPoint y: 305, distance: 8.7
click at [414, 311] on div "A records use an IP address to connect your domain or subdomain to a website. R…" at bounding box center [624, 297] width 546 height 137
click at [404, 0] on body "Need Help? Logout Settings Personal Account Information Company Company Informa…" at bounding box center [624, 0] width 1248 height 0
click at [407, 339] on li "CNAME" at bounding box center [404, 339] width 74 height 21
type input "CNAME"
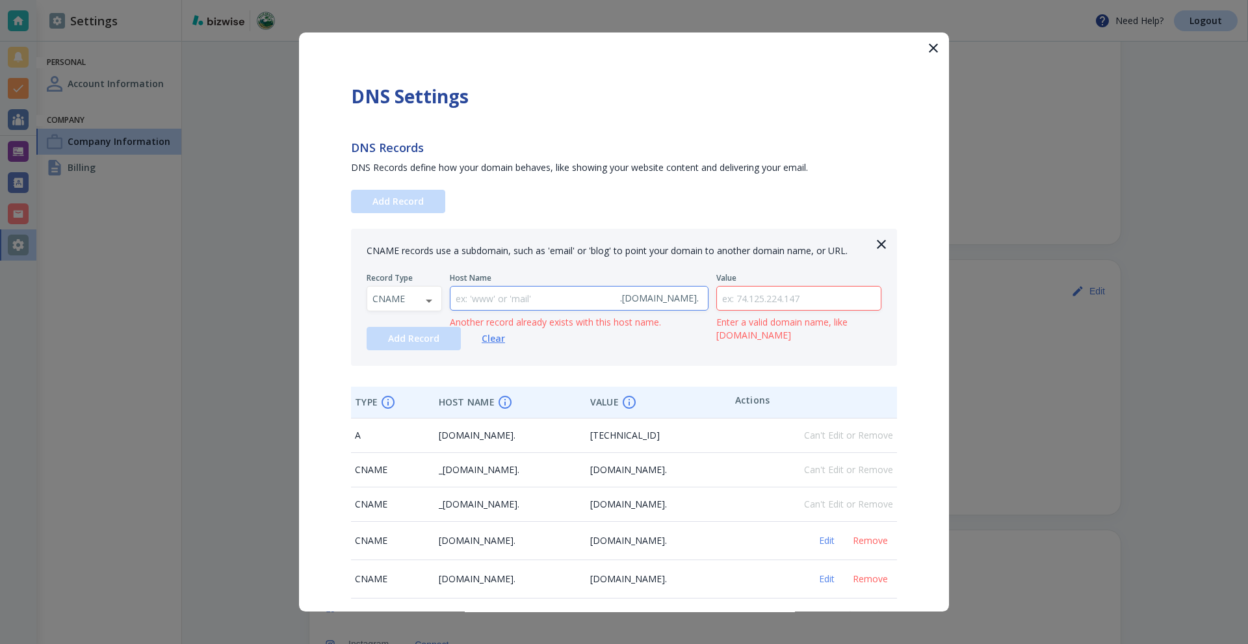
click at [488, 296] on input "text" at bounding box center [532, 299] width 164 height 24
paste input "selector2._domainkey"
type input "selector2._domainkey"
click at [772, 306] on input "text" at bounding box center [799, 299] width 164 height 24
paste input "selector2-palmbeachturfcleaning-com._domainkey.palmbeachturfcleaning.w-v1.dkim.…"
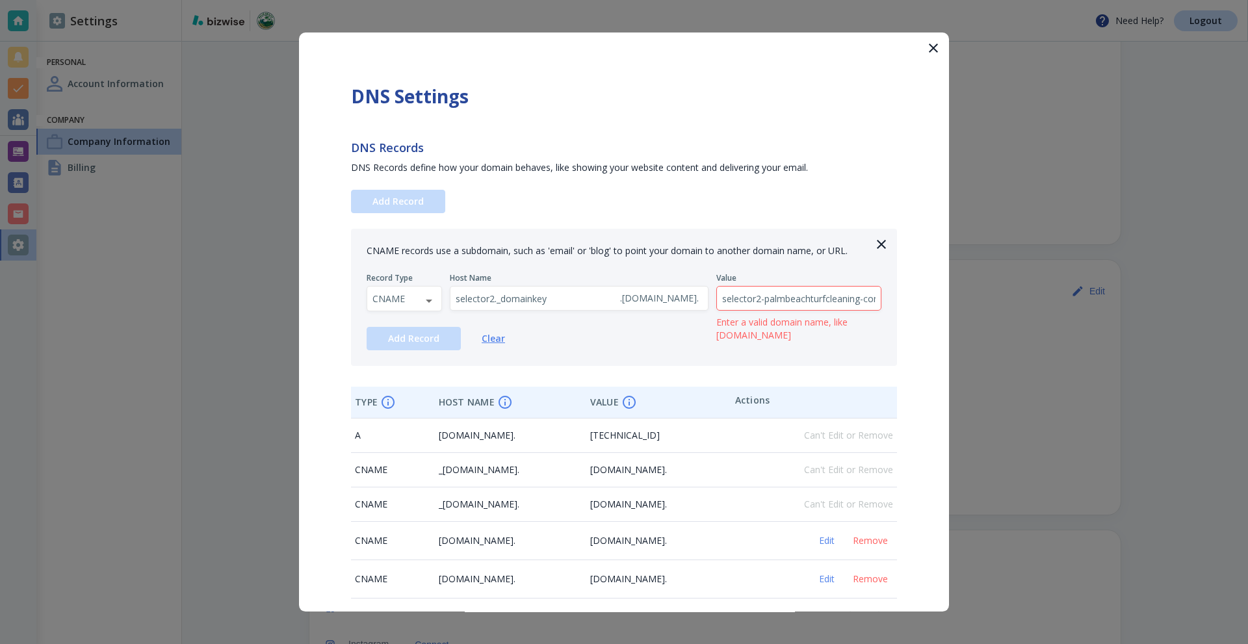
scroll to position [0, 296]
type input "selector2-palmbeachturfcleaning-com._domainkey.palmbeachturfcleaning.w-v1.dkim.…"
click at [406, 339] on span "Add Record" at bounding box center [413, 338] width 51 height 9
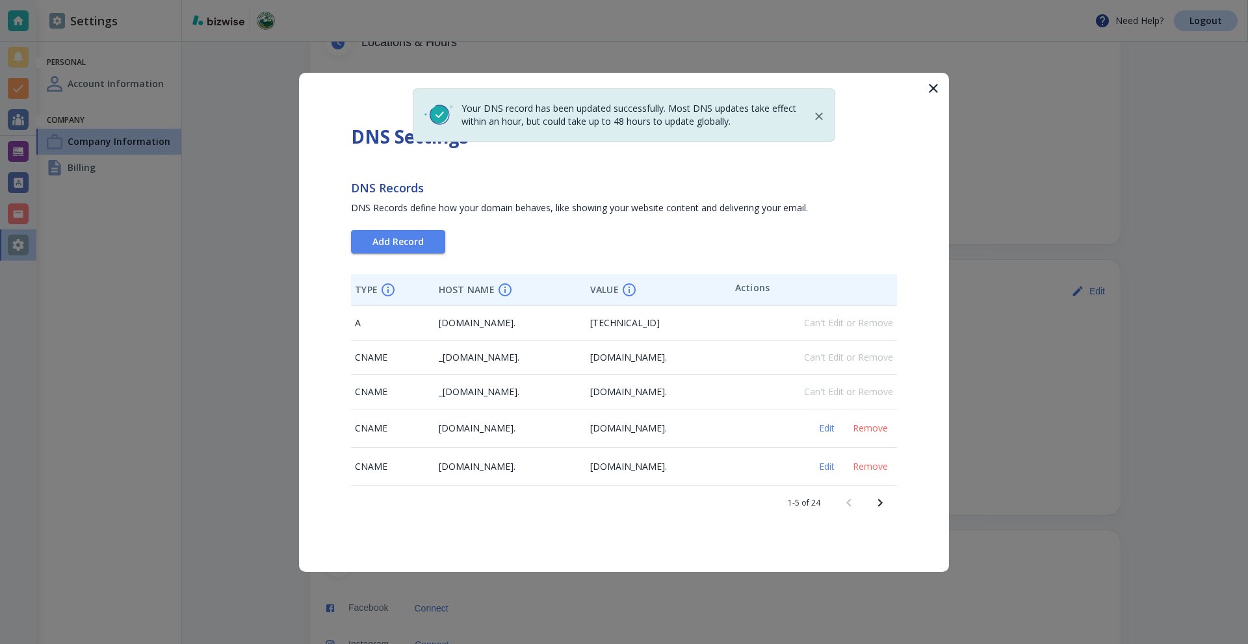
click at [29, 25] on div at bounding box center [624, 322] width 1248 height 644
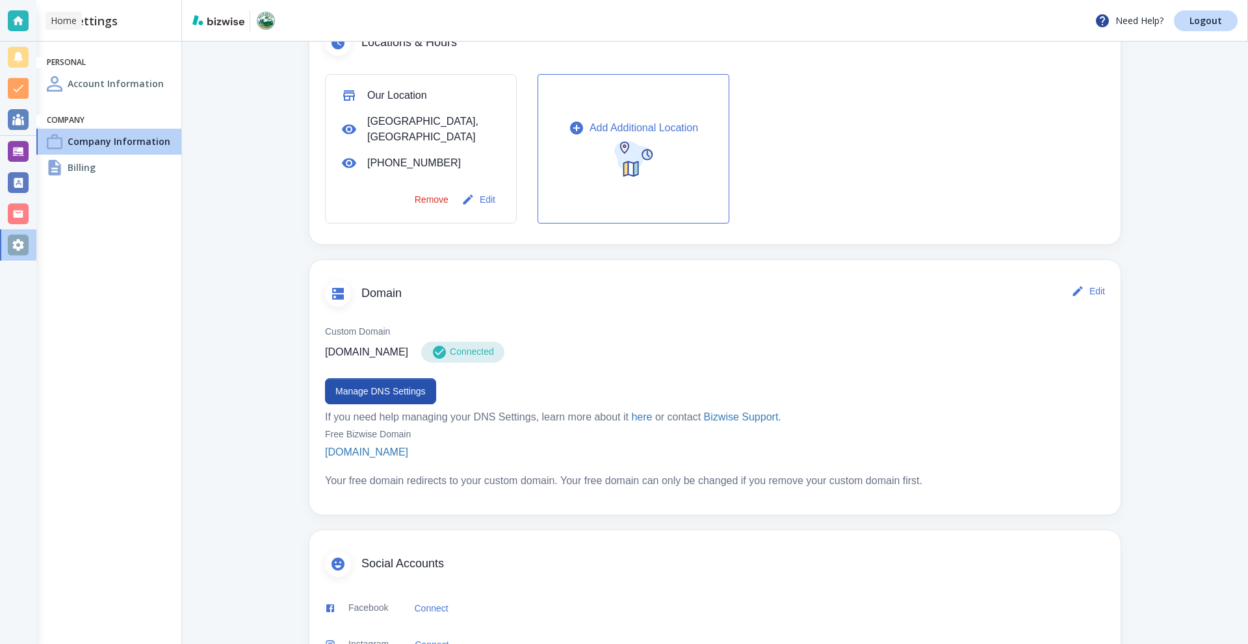
click at [11, 18] on div at bounding box center [18, 20] width 21 height 21
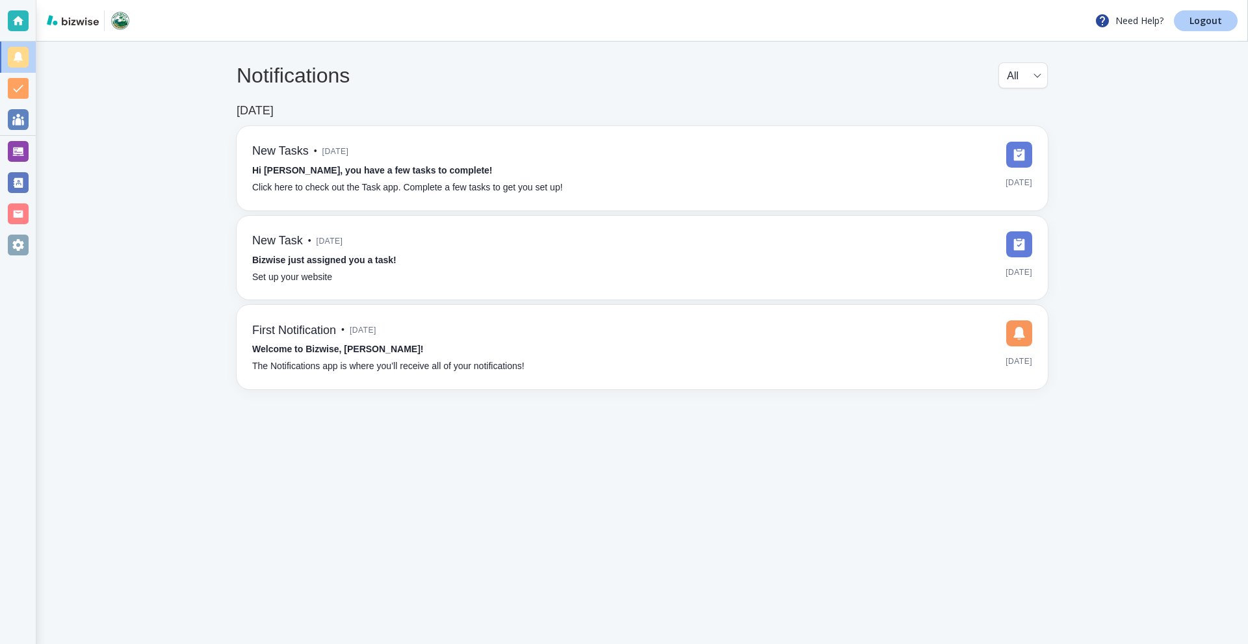
drag, startPoint x: 1196, startPoint y: 7, endPoint x: 1203, endPoint y: 13, distance: 9.2
click at [1196, 8] on div "Need Help? Logout" at bounding box center [641, 21] width 1211 height 42
click at [1203, 14] on link "Logout" at bounding box center [1205, 20] width 64 height 21
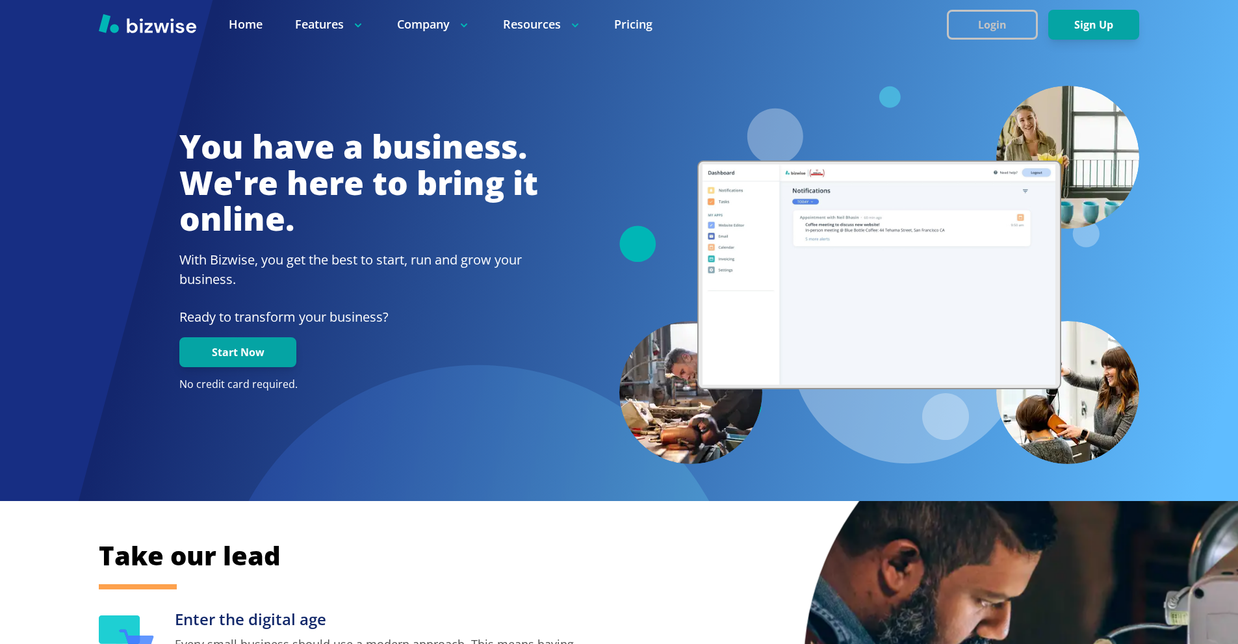
click at [997, 21] on button "Login" at bounding box center [992, 25] width 91 height 30
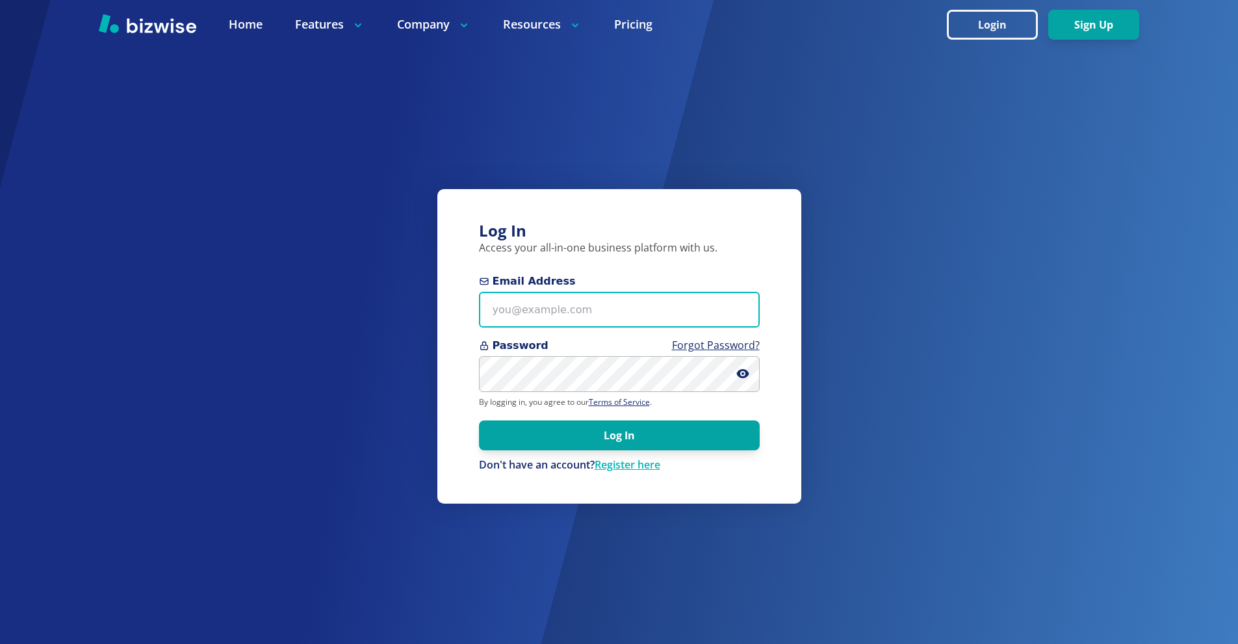
click at [557, 304] on input "Email Address" at bounding box center [619, 310] width 281 height 36
paste input "pbturfclean@gmail.com"
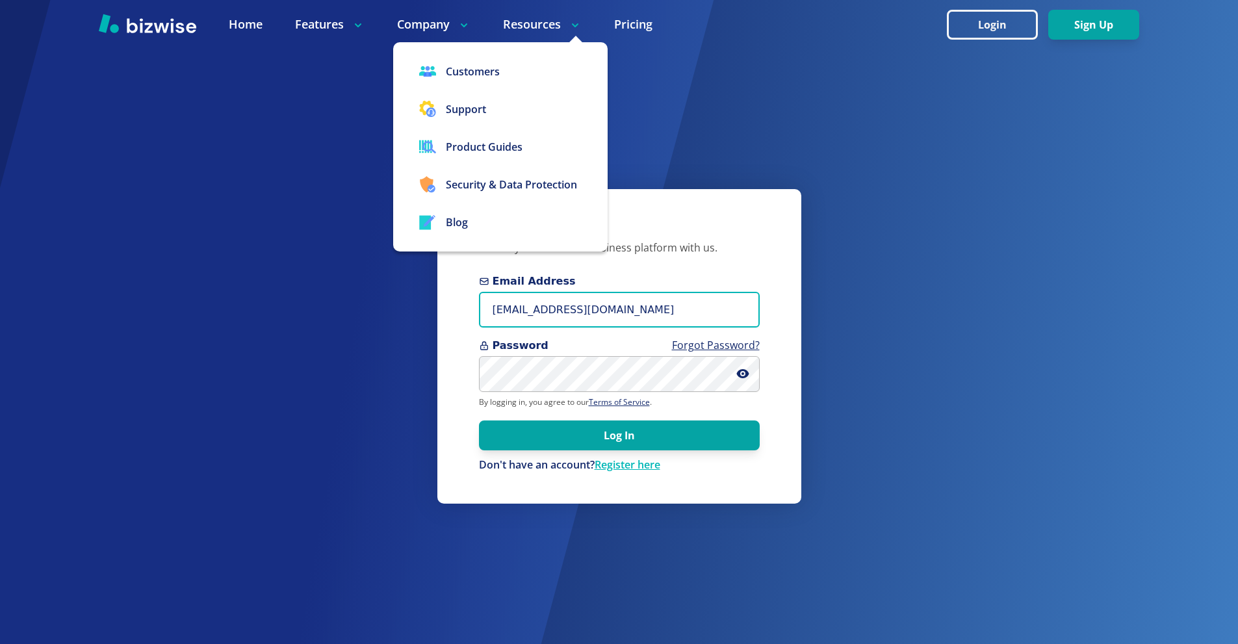
type input "pbturfclean@gmail.com"
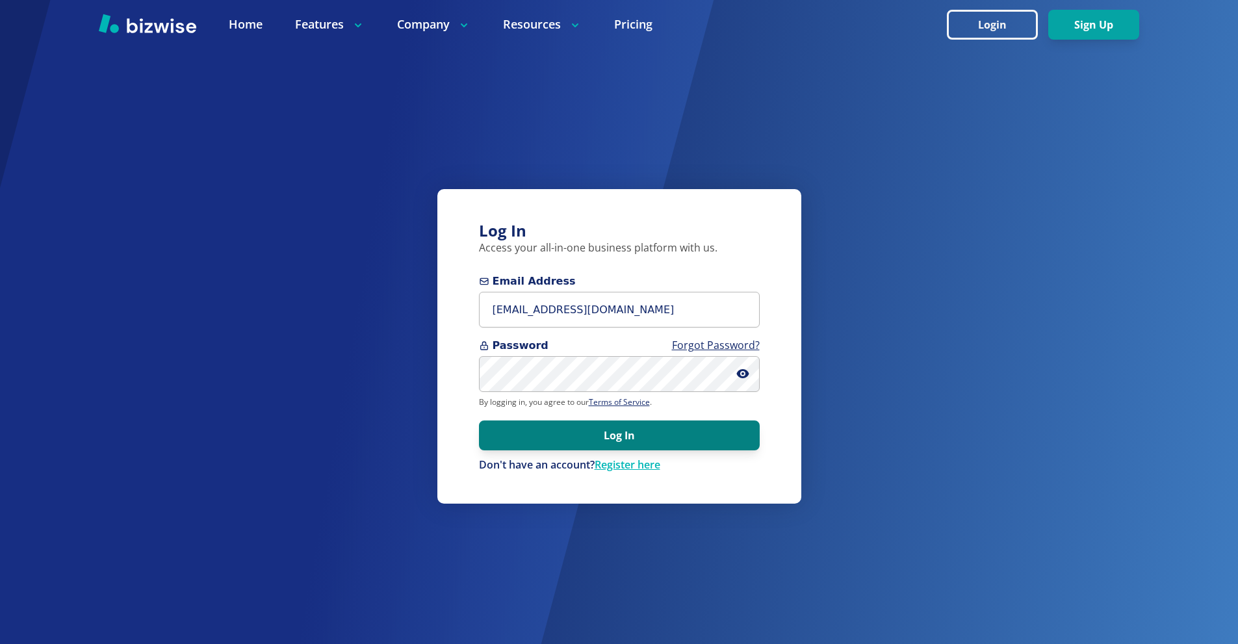
click at [584, 426] on button "Log In" at bounding box center [619, 435] width 281 height 30
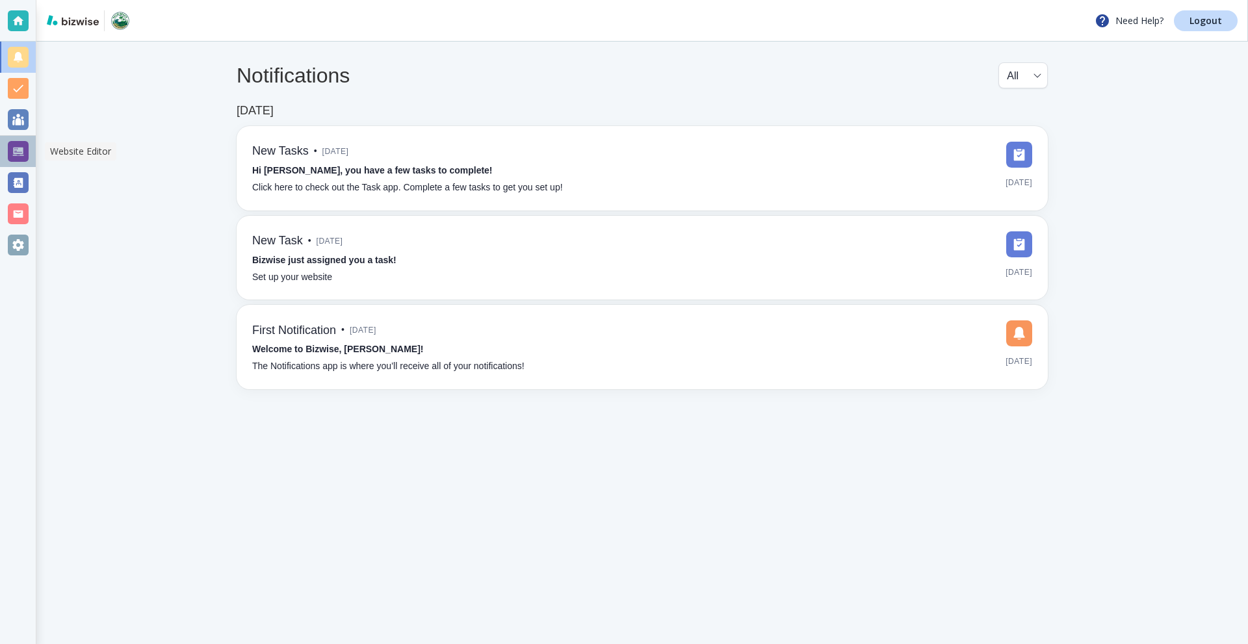
click at [14, 147] on div at bounding box center [18, 151] width 21 height 21
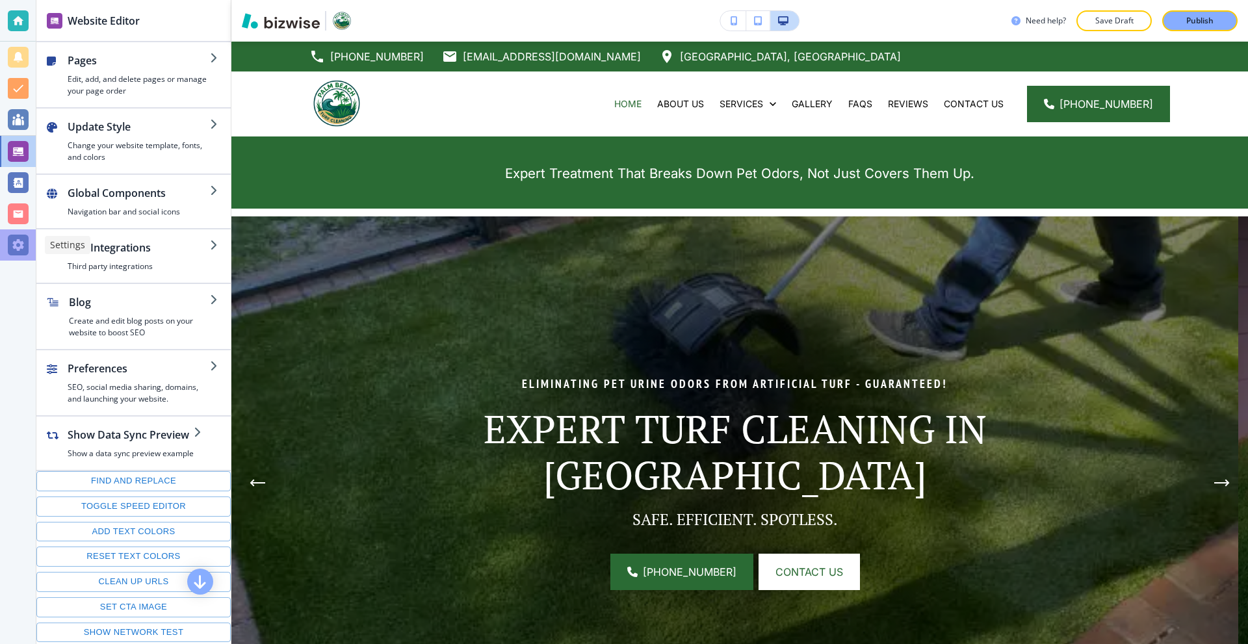
click at [14, 248] on div at bounding box center [18, 245] width 21 height 21
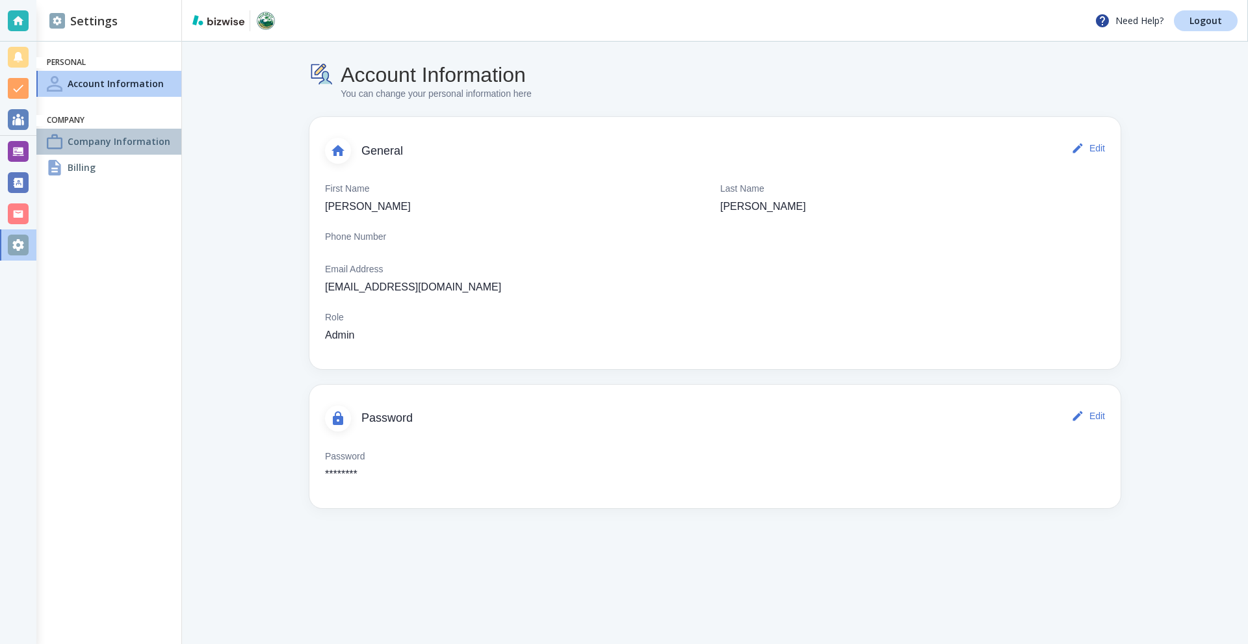
click at [112, 149] on div "Company Information" at bounding box center [108, 142] width 145 height 26
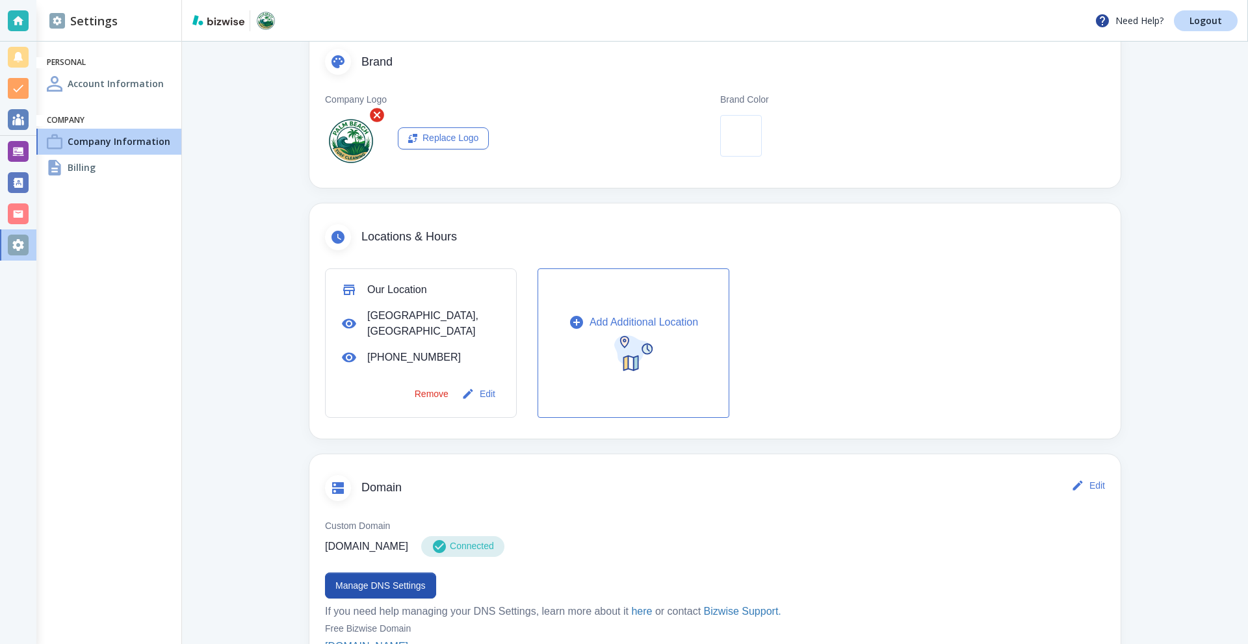
scroll to position [519, 0]
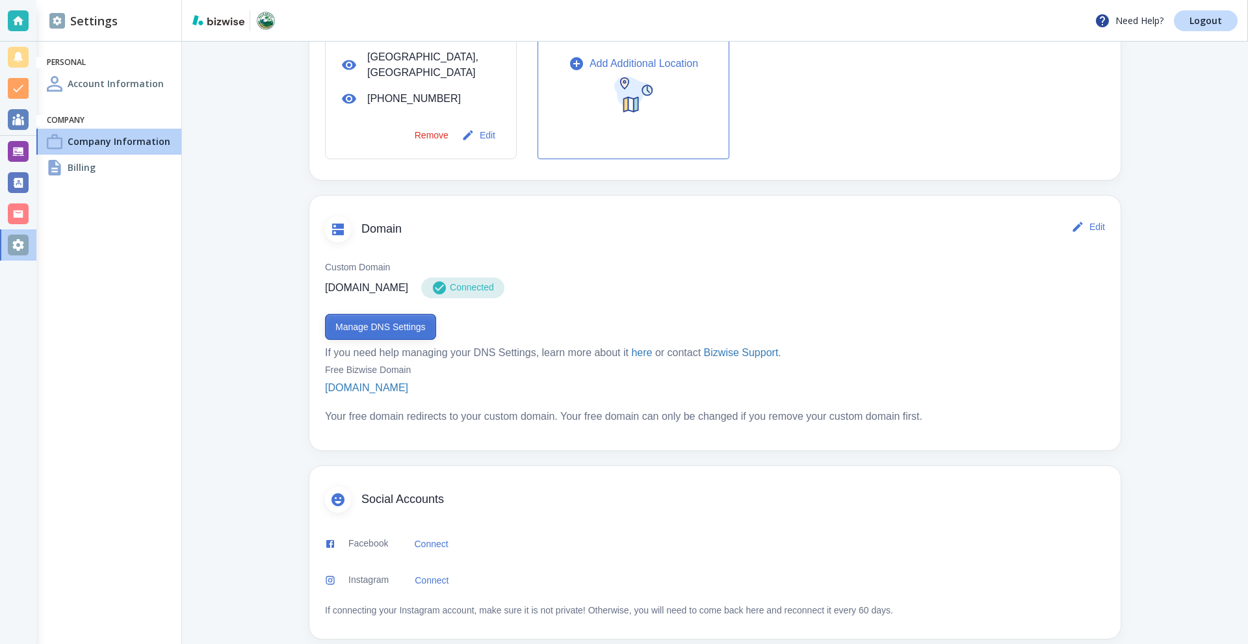
click at [390, 314] on button "Manage DNS Settings" at bounding box center [380, 327] width 111 height 26
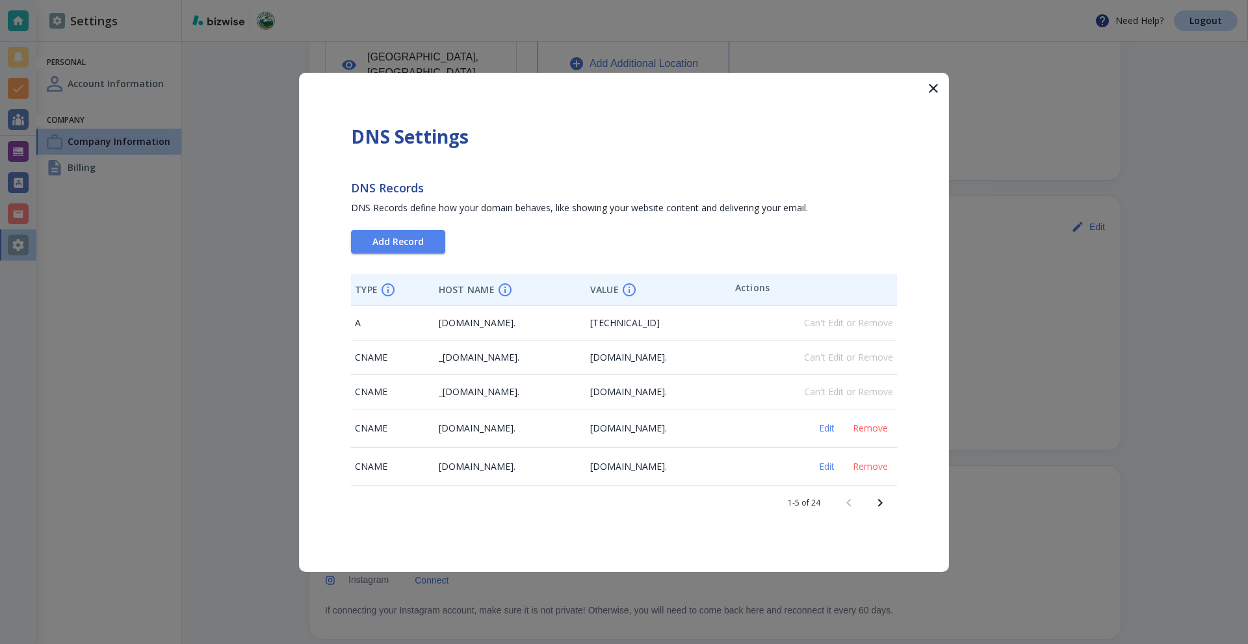
click at [897, 506] on div "DNS Settings DNS Records DNS Records define how your domain behaves, like showi…" at bounding box center [624, 322] width 650 height 499
click at [886, 503] on icon "Next page" at bounding box center [880, 503] width 16 height 16
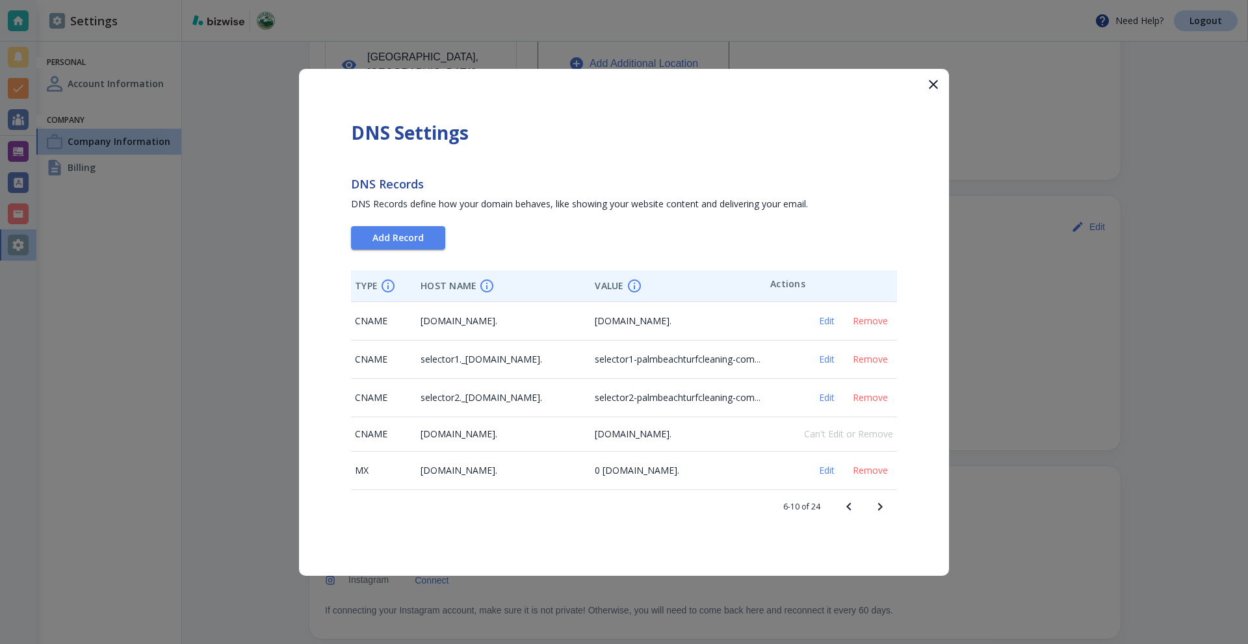
click at [886, 503] on icon "Next page" at bounding box center [880, 507] width 16 height 16
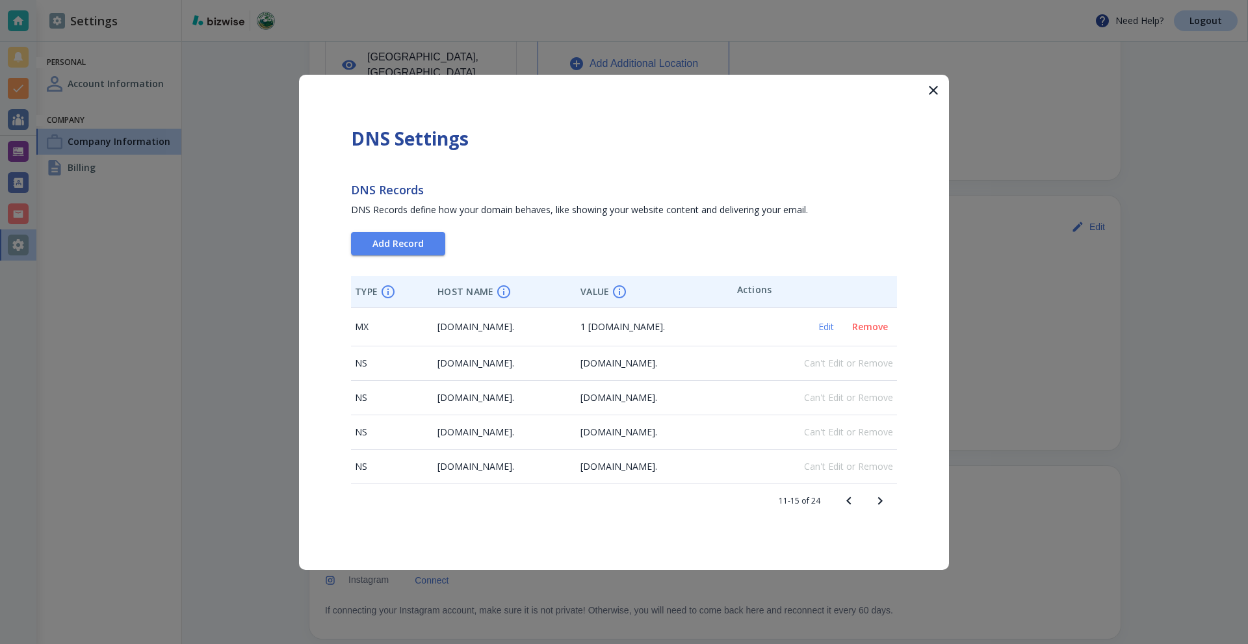
click at [869, 327] on span "Remove" at bounding box center [870, 326] width 36 height 9
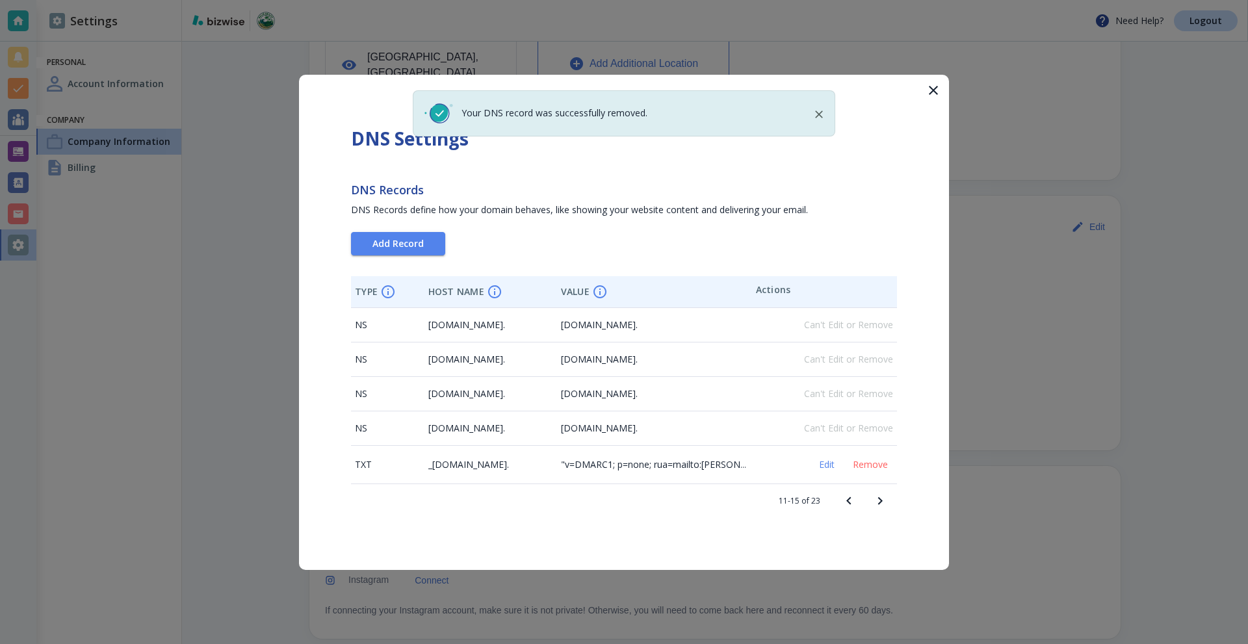
click at [878, 502] on icon "Next page" at bounding box center [880, 501] width 16 height 16
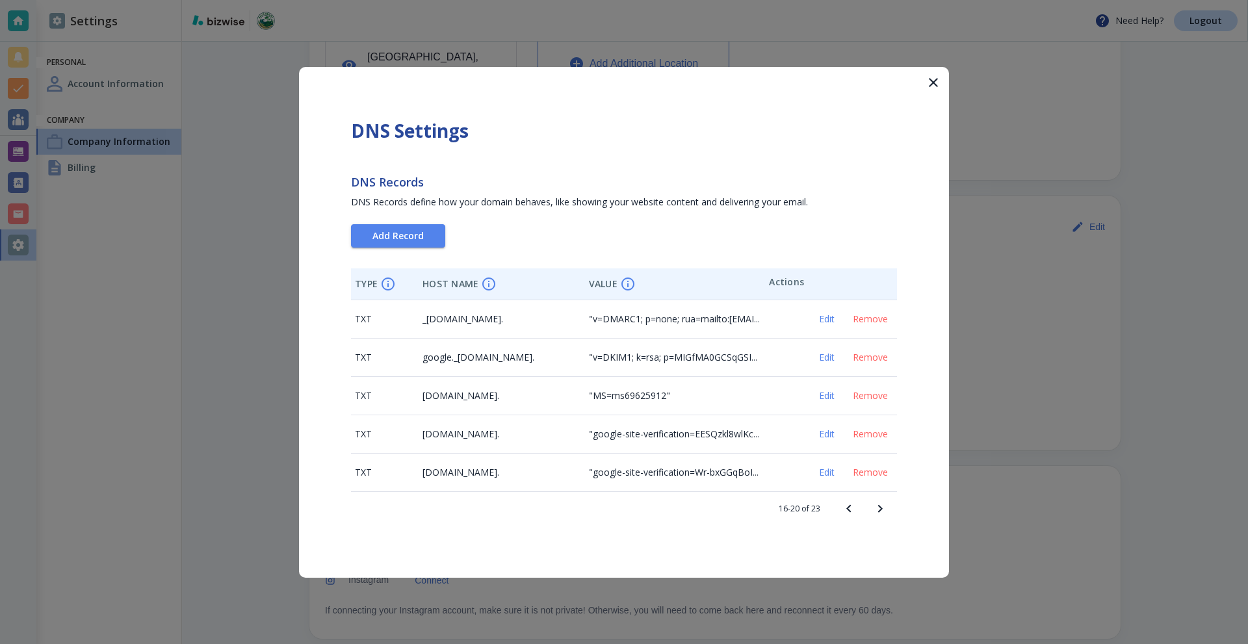
click at [877, 504] on icon "Next page" at bounding box center [880, 509] width 16 height 16
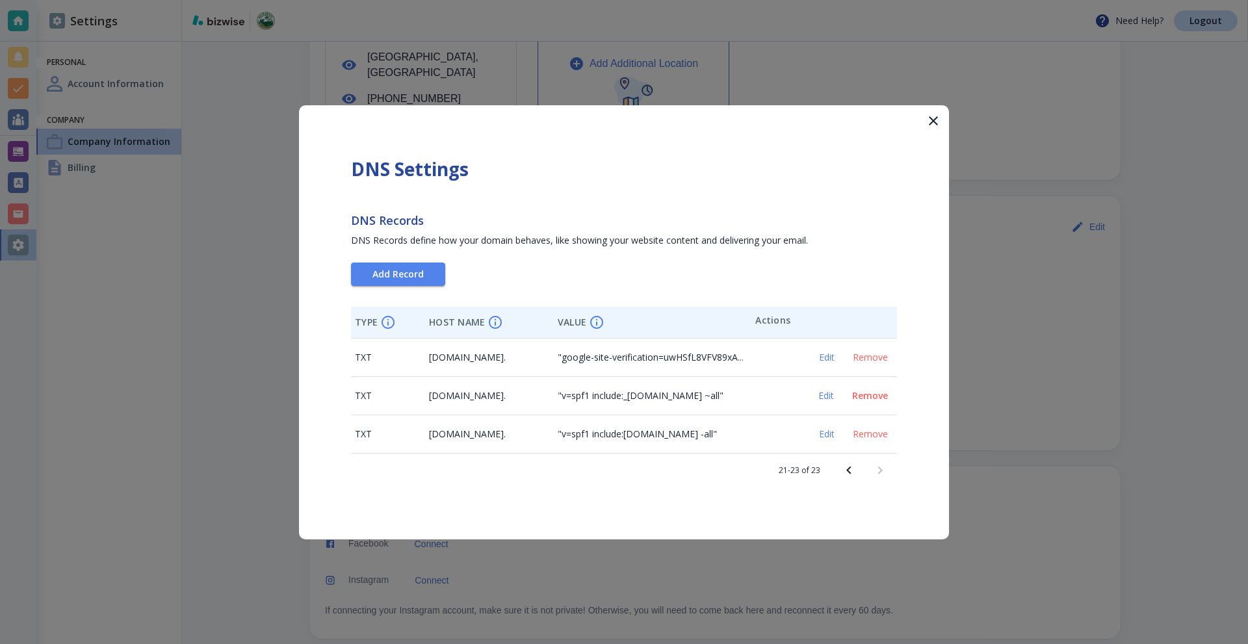
click at [869, 397] on span "Remove" at bounding box center [870, 395] width 36 height 9
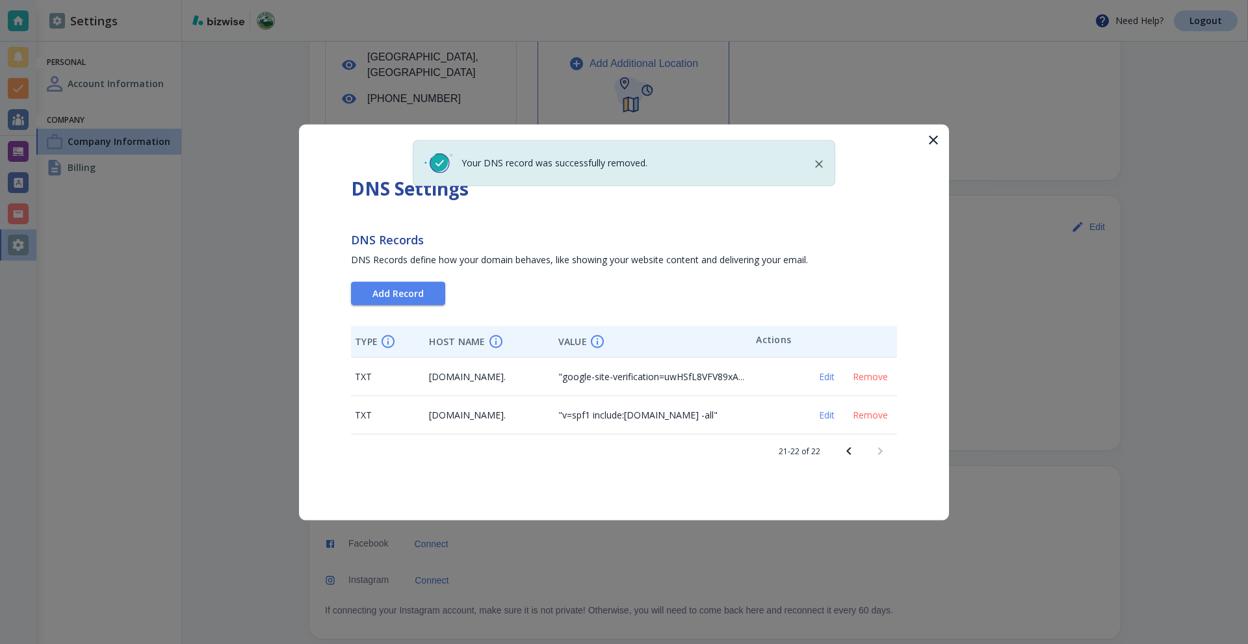
click at [942, 140] on button "button" at bounding box center [932, 139] width 31 height 31
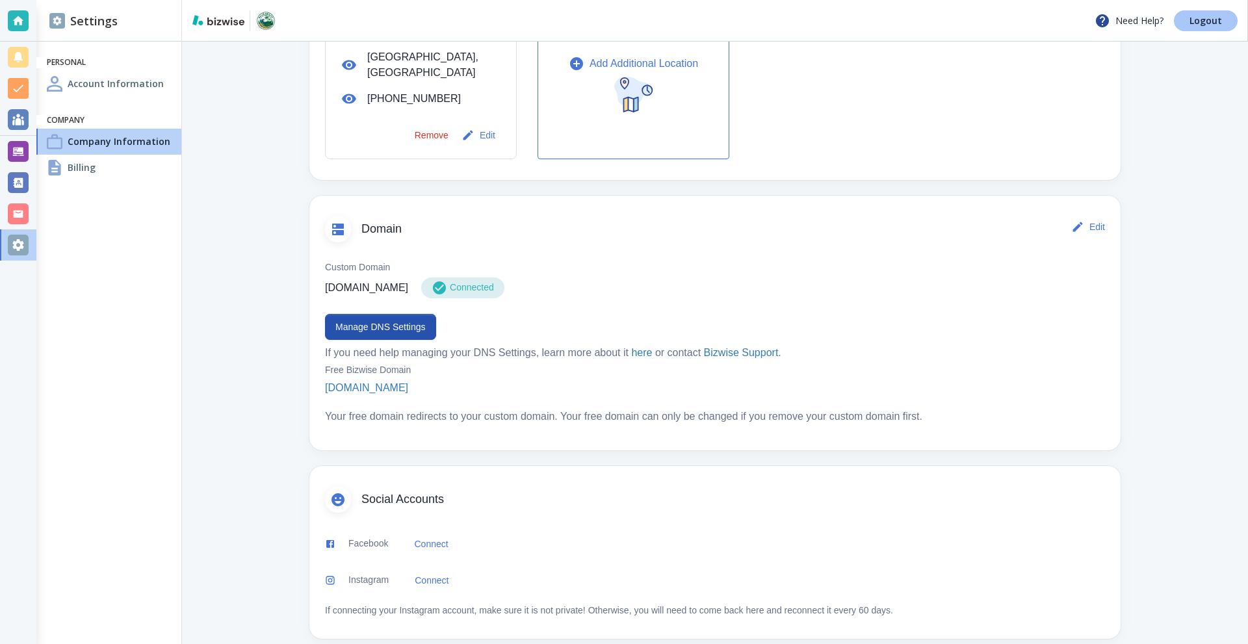
drag, startPoint x: 1212, startPoint y: 18, endPoint x: 1189, endPoint y: 14, distance: 23.2
click at [1211, 18] on p "Logout" at bounding box center [1205, 20] width 32 height 9
